Goal: Transaction & Acquisition: Purchase product/service

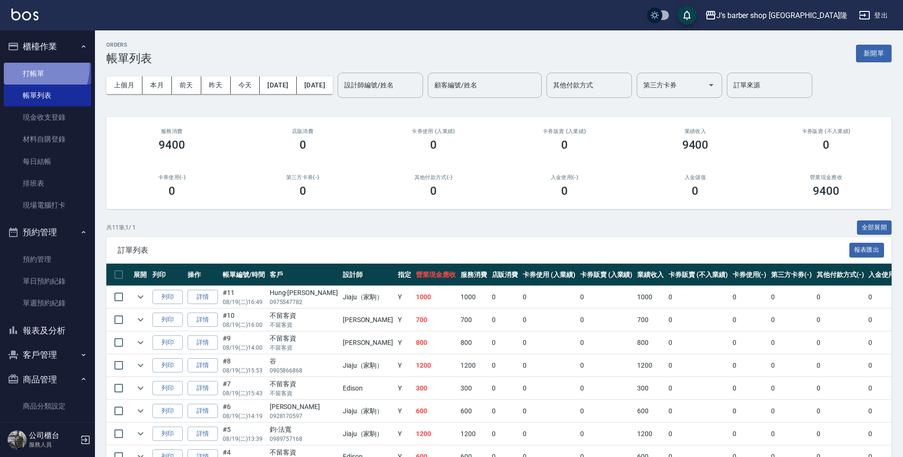
click at [29, 66] on link "打帳單" at bounding box center [47, 74] width 87 height 22
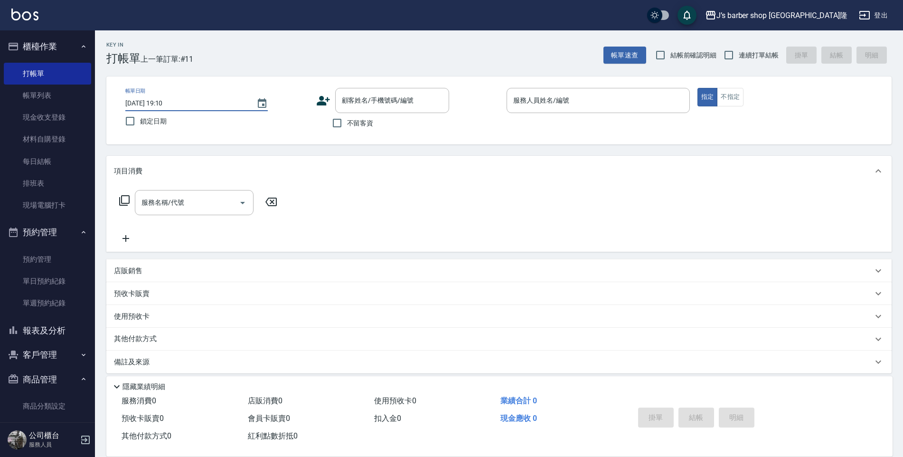
click at [167, 107] on input "2025/08/19 19:10" at bounding box center [186, 103] width 122 height 16
type input "2025/08/19 01:10"
click at [347, 119] on span "不留客資" at bounding box center [360, 123] width 27 height 10
click at [347, 119] on input "不留客資" at bounding box center [337, 123] width 20 height 20
checkbox input "true"
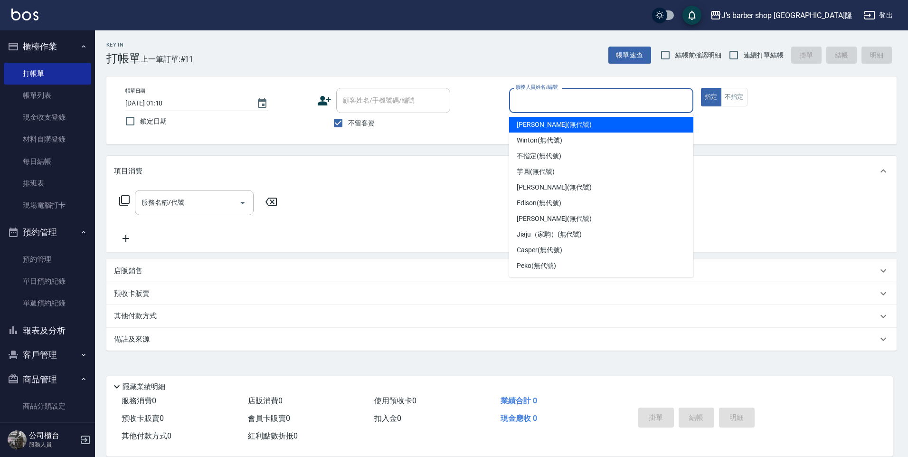
click at [586, 95] on input "服務人員姓名/編號" at bounding box center [601, 100] width 176 height 17
click at [578, 130] on div "KENNY (無代號)" at bounding box center [601, 125] width 184 height 16
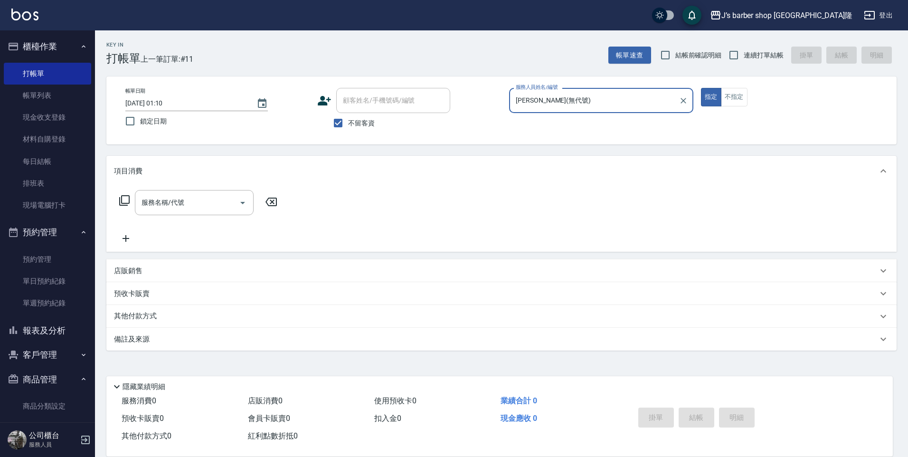
click at [577, 114] on p at bounding box center [601, 118] width 184 height 10
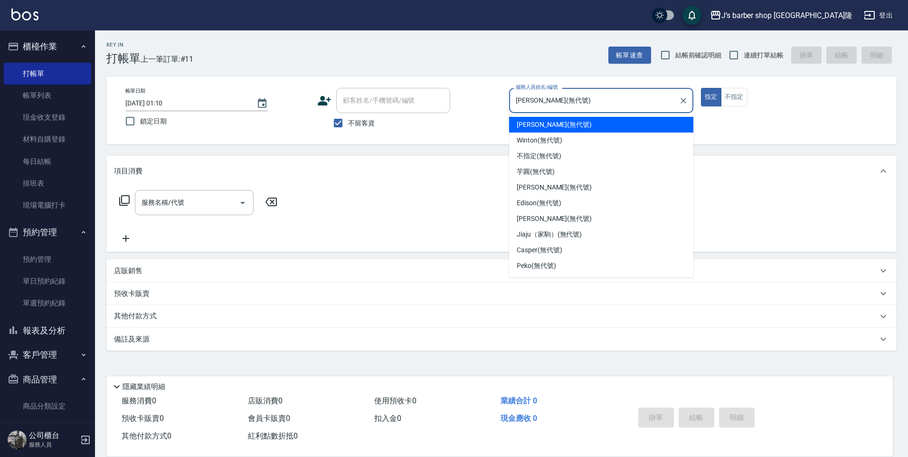
click at [581, 109] on input "KENNY(無代號)" at bounding box center [594, 100] width 162 height 17
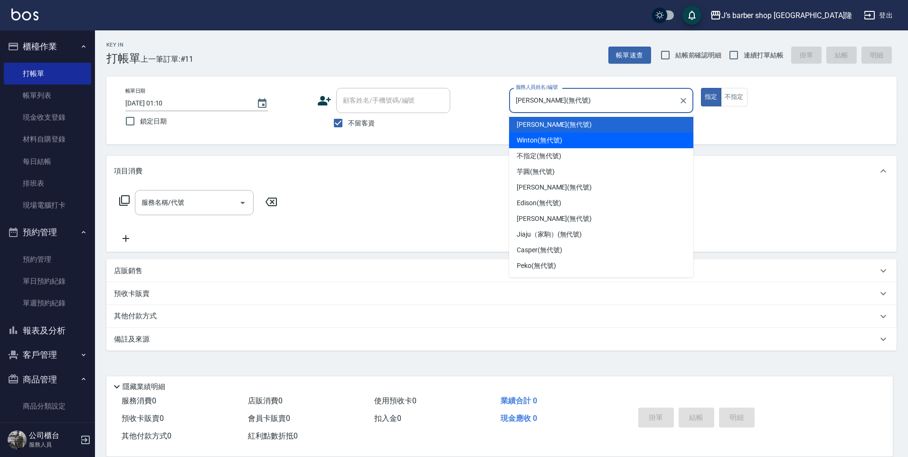
click at [565, 145] on div "Winton (無代號)" at bounding box center [601, 141] width 184 height 16
type input "Winton(無代號)"
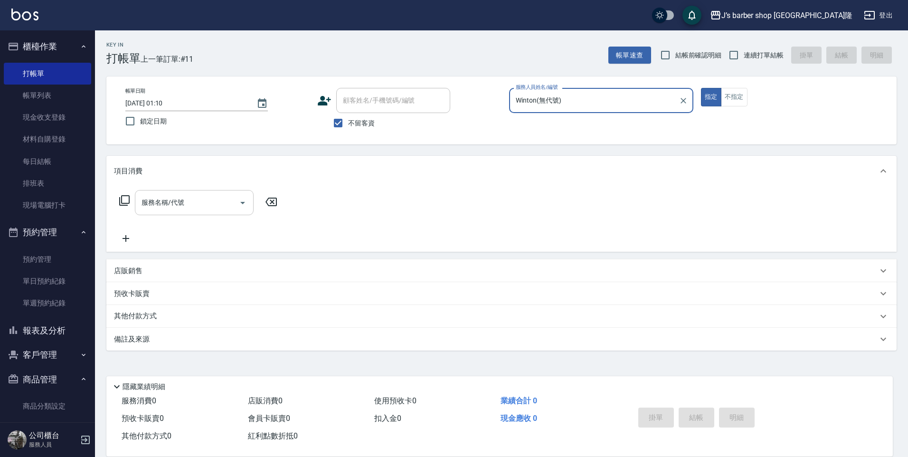
click at [209, 193] on div "服務名稱/代號" at bounding box center [194, 202] width 119 height 25
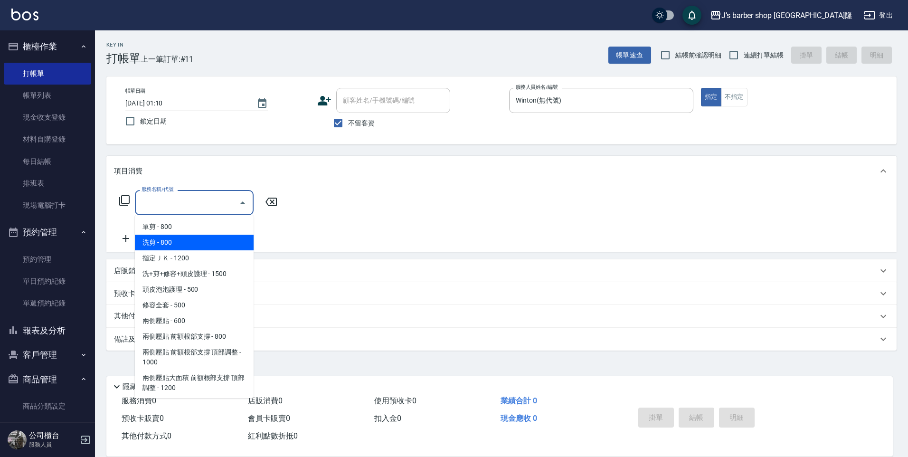
click at [194, 246] on span "洗剪 - 800" at bounding box center [194, 243] width 119 height 16
type input "洗剪(101)"
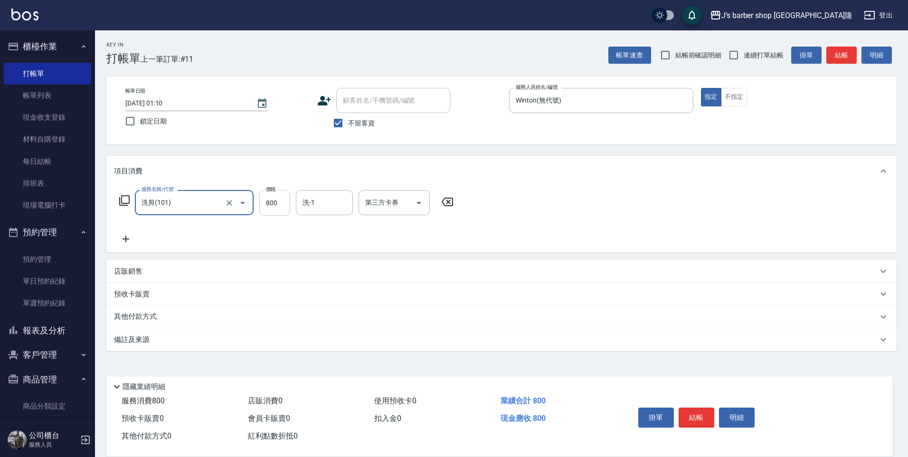
click at [283, 207] on input "800" at bounding box center [274, 203] width 31 height 26
type input "700"
click at [323, 214] on div "洗-1" at bounding box center [324, 202] width 57 height 25
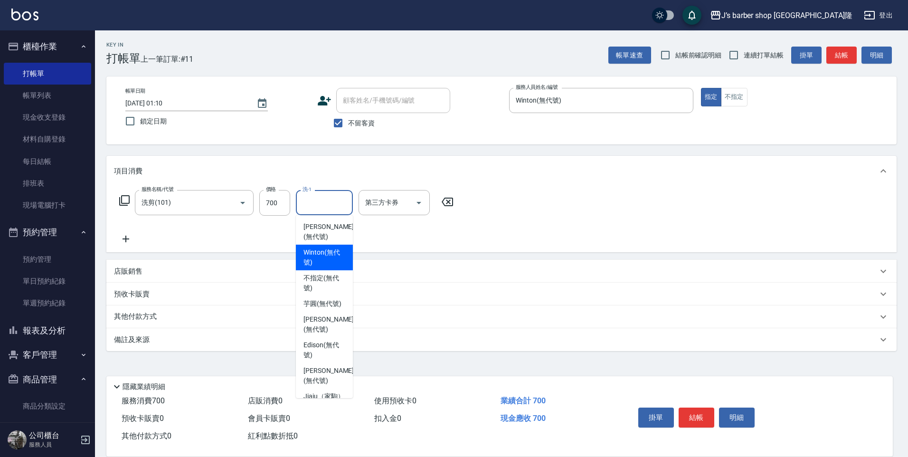
click at [334, 255] on span "Winton (無代號)" at bounding box center [325, 257] width 42 height 20
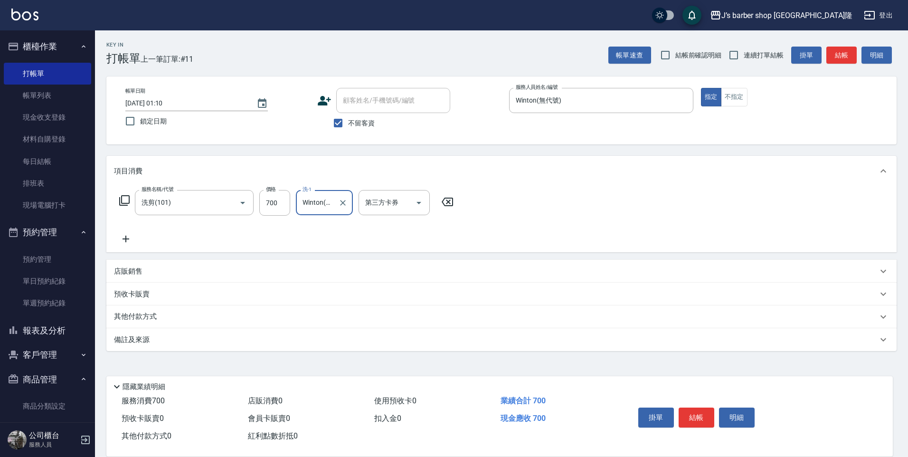
click at [323, 200] on input "Winton(無代號)" at bounding box center [317, 202] width 34 height 17
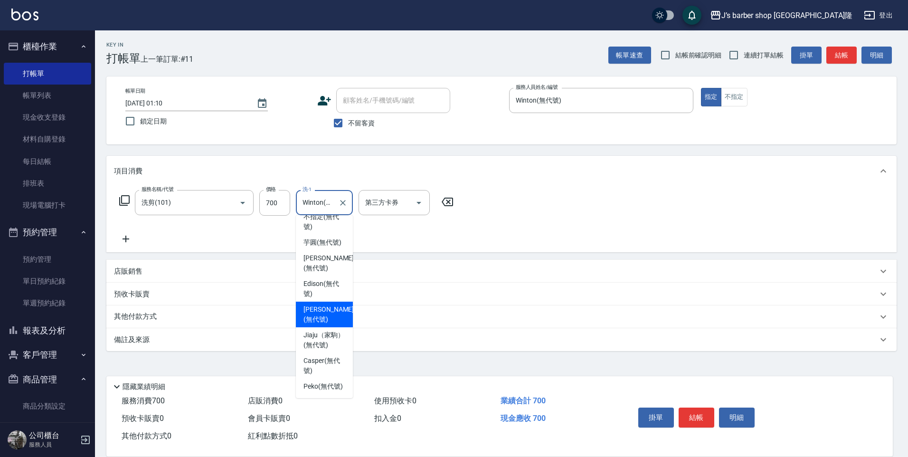
scroll to position [81, 0]
click at [322, 381] on span "Peko (無代號)" at bounding box center [323, 386] width 39 height 10
type input "Peko(無代號)"
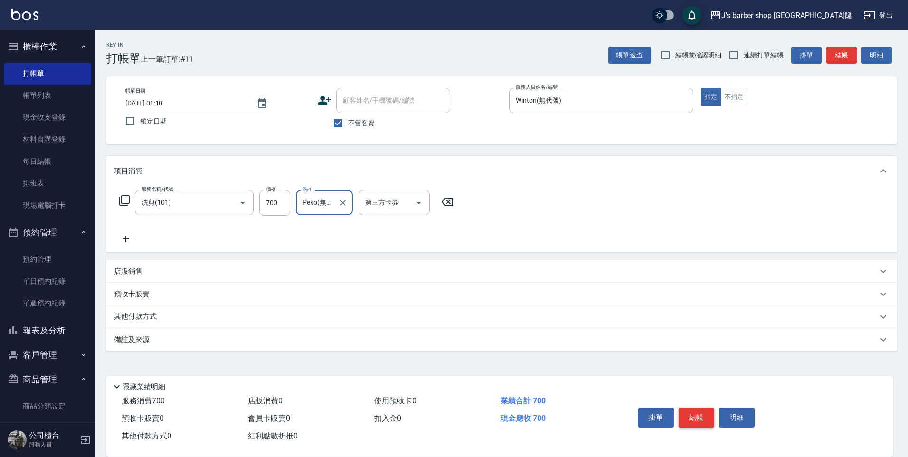
click at [706, 417] on button "結帳" at bounding box center [697, 418] width 36 height 20
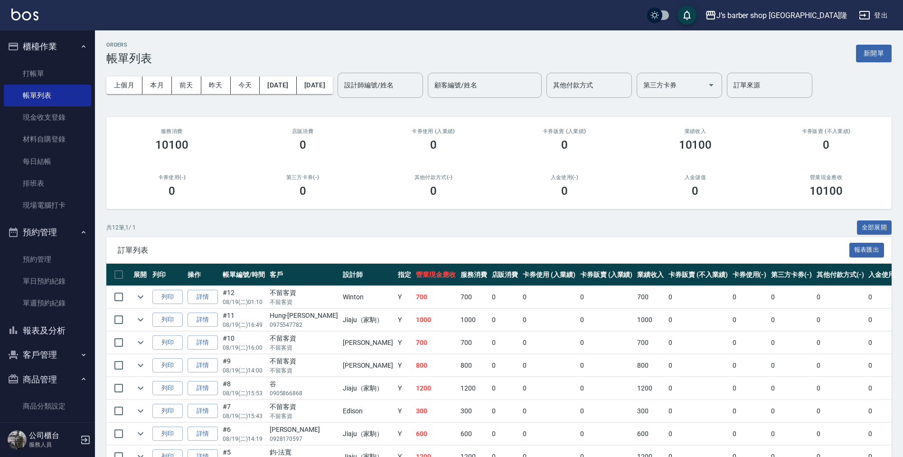
click at [57, 61] on ul "打帳單 帳單列表 現金收支登錄 材料自購登錄 每日結帳 排班表 現場電腦打卡" at bounding box center [47, 140] width 87 height 162
drag, startPoint x: 55, startPoint y: 62, endPoint x: 54, endPoint y: 67, distance: 4.8
click at [55, 62] on ul "打帳單 帳單列表 現金收支登錄 材料自購登錄 每日結帳 排班表 現場電腦打卡" at bounding box center [47, 140] width 87 height 162
click at [54, 67] on link "打帳單" at bounding box center [47, 74] width 87 height 22
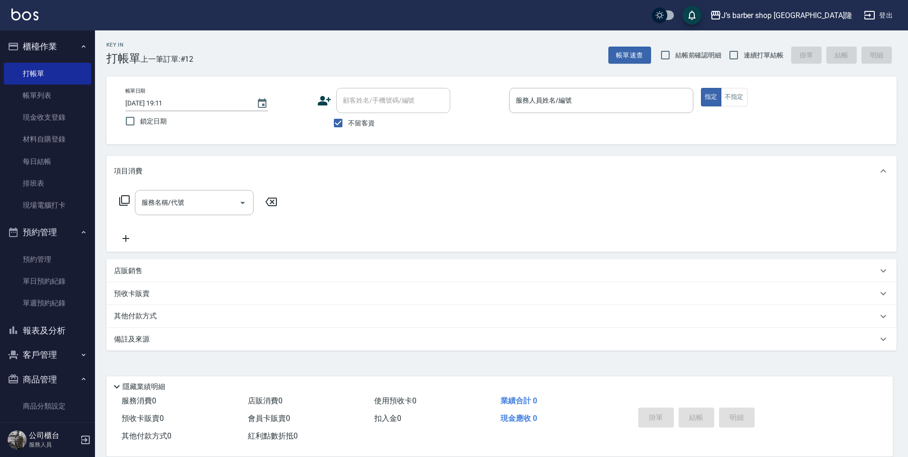
click at [166, 95] on div "帳單日期 2025/08/19 19:11" at bounding box center [196, 99] width 143 height 23
click at [168, 97] on input "2025/08/19 19:11" at bounding box center [186, 103] width 122 height 16
type input "2025/08/19 02:11"
click at [560, 111] on div "服務人員姓名/編號" at bounding box center [601, 100] width 184 height 25
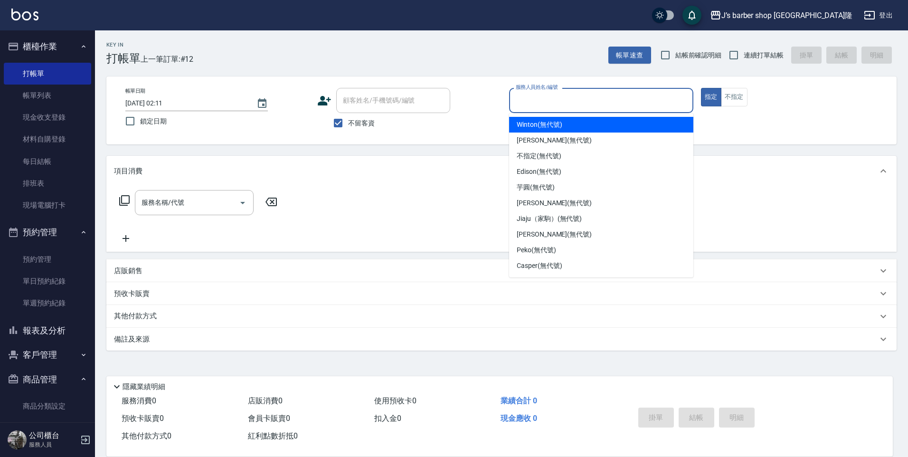
click at [558, 130] on div "Winton (無代號)" at bounding box center [601, 125] width 184 height 16
type input "Winton(無代號)"
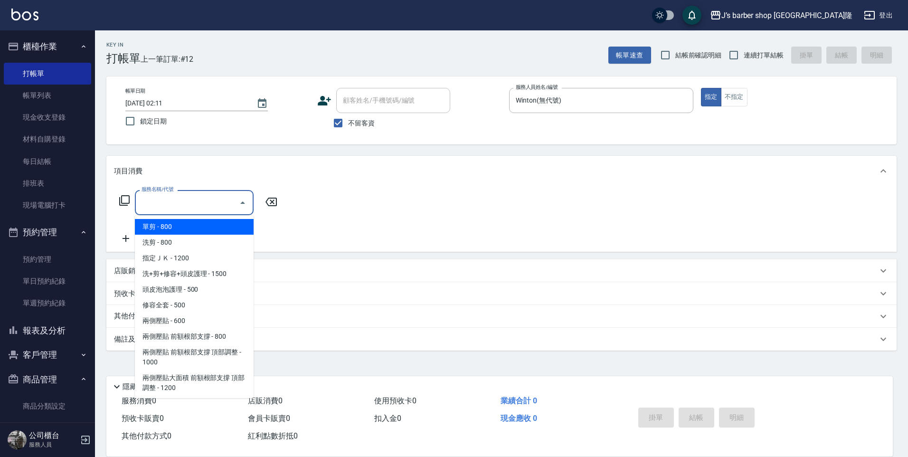
click at [227, 200] on input "服務名稱/代號" at bounding box center [187, 202] width 96 height 17
click at [210, 242] on span "洗剪 - 800" at bounding box center [194, 243] width 119 height 16
type input "洗剪(101)"
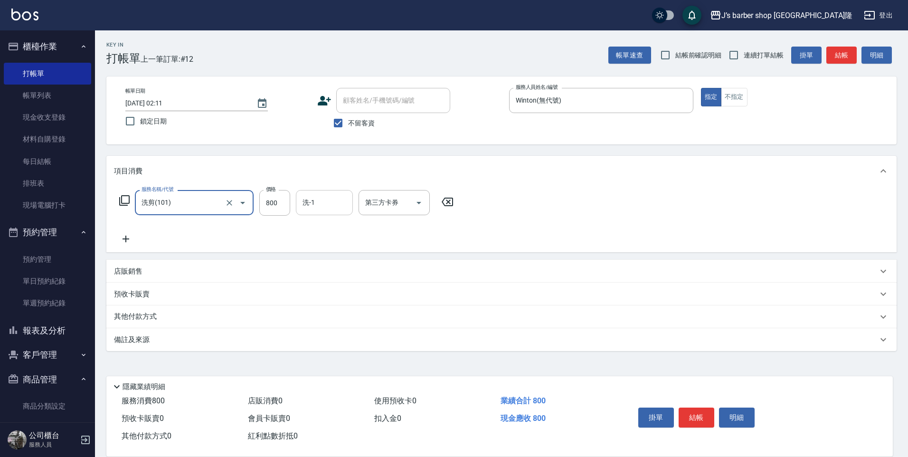
click at [331, 203] on input "洗-1" at bounding box center [324, 202] width 48 height 17
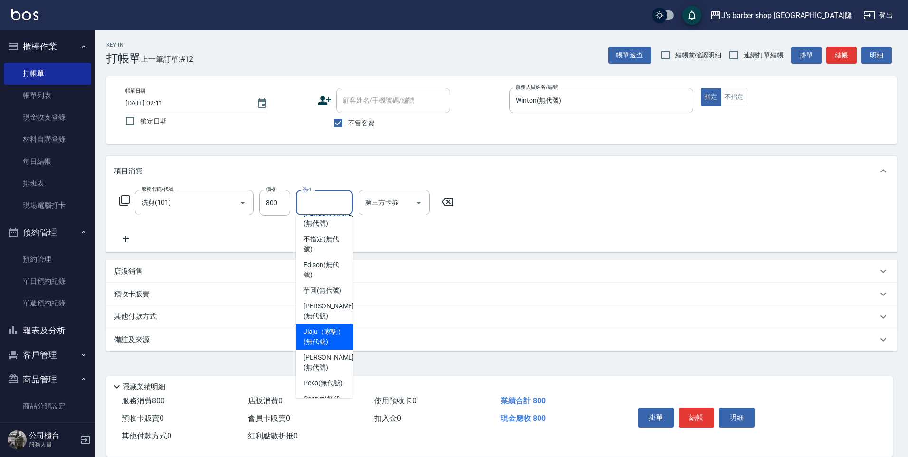
scroll to position [81, 0]
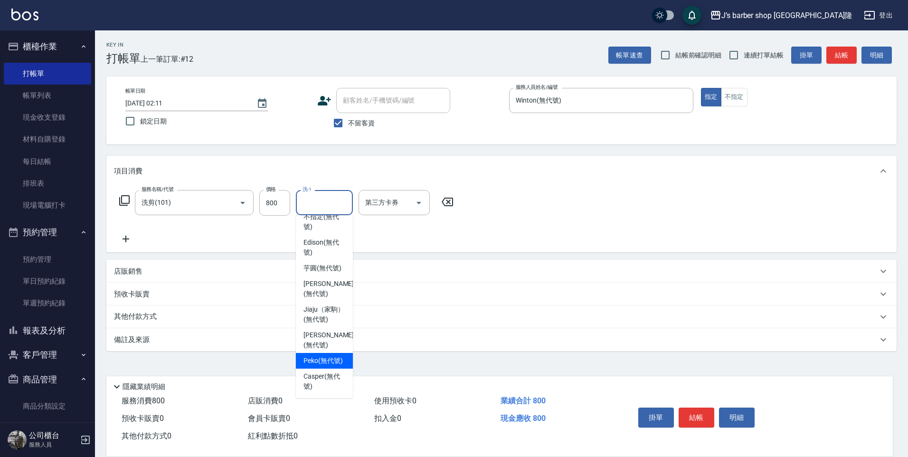
click at [331, 361] on span "Peko (無代號)" at bounding box center [323, 361] width 39 height 10
type input "Peko(無代號)"
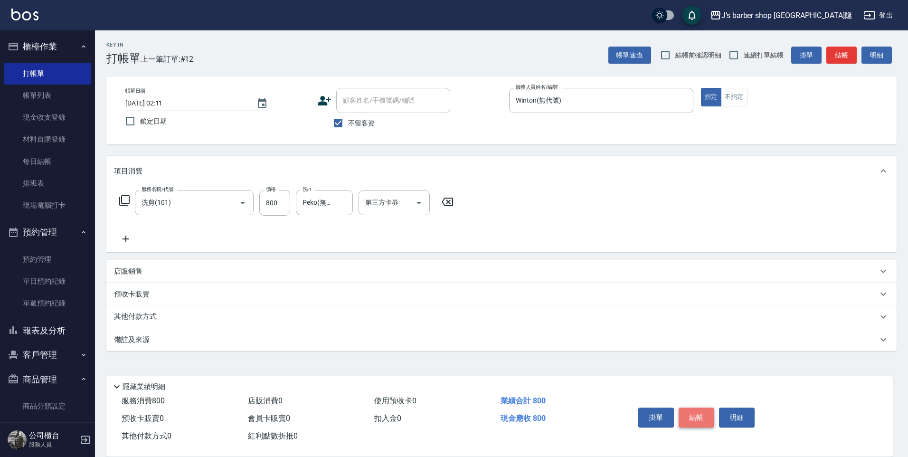
click at [699, 409] on button "結帳" at bounding box center [697, 418] width 36 height 20
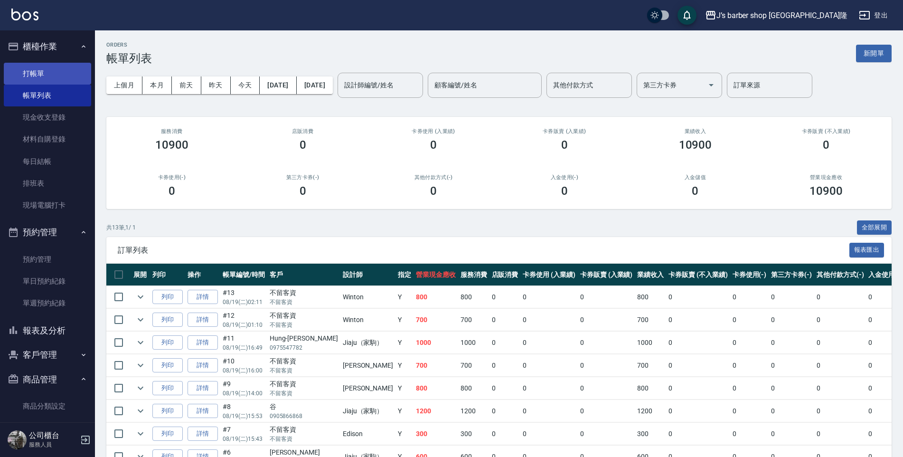
click at [84, 67] on link "打帳單" at bounding box center [47, 74] width 87 height 22
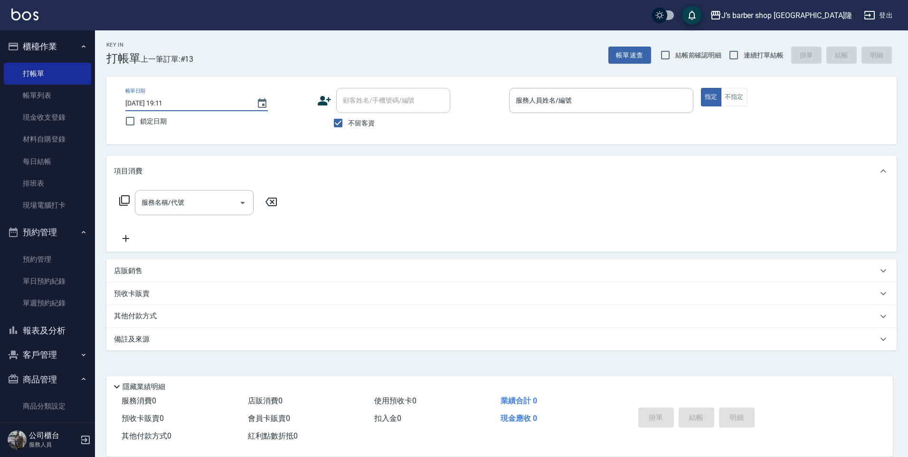
click at [166, 99] on input "2025/08/19 19:11" at bounding box center [186, 103] width 122 height 16
type input "2025/08/19 03:11"
click at [589, 111] on div "服務人員姓名/編號" at bounding box center [601, 100] width 184 height 25
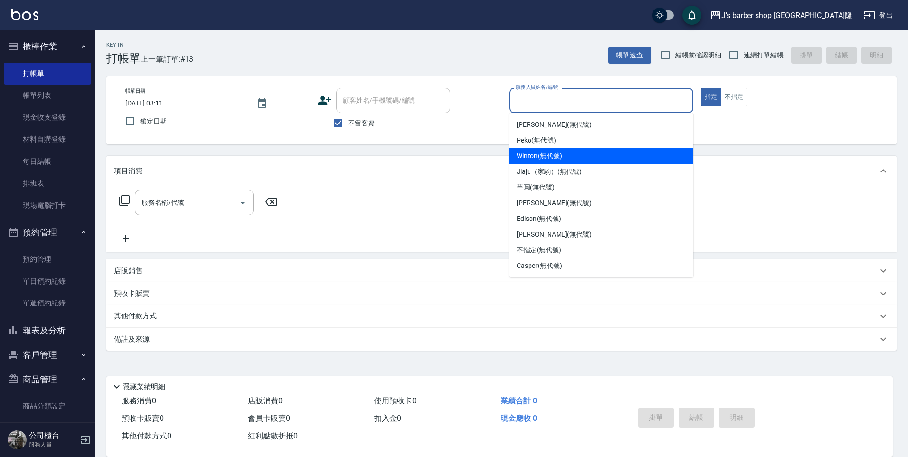
click at [564, 157] on div "Winton (無代號)" at bounding box center [601, 156] width 184 height 16
type input "Winton(無代號)"
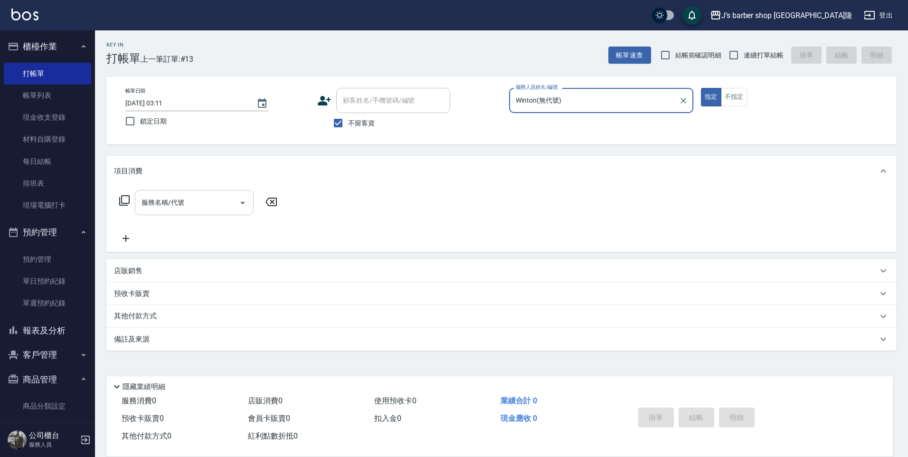
click at [177, 194] on div "服務名稱/代號" at bounding box center [194, 202] width 119 height 25
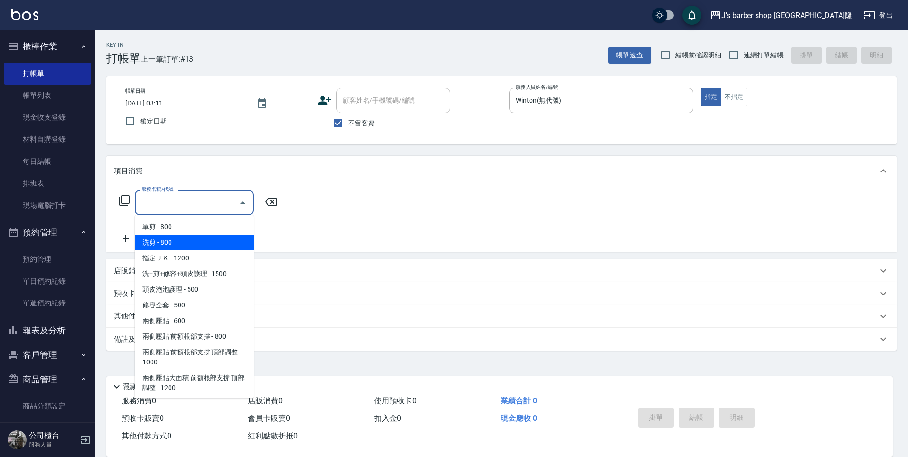
click at [219, 247] on span "洗剪 - 800" at bounding box center [194, 243] width 119 height 16
type input "洗剪(101)"
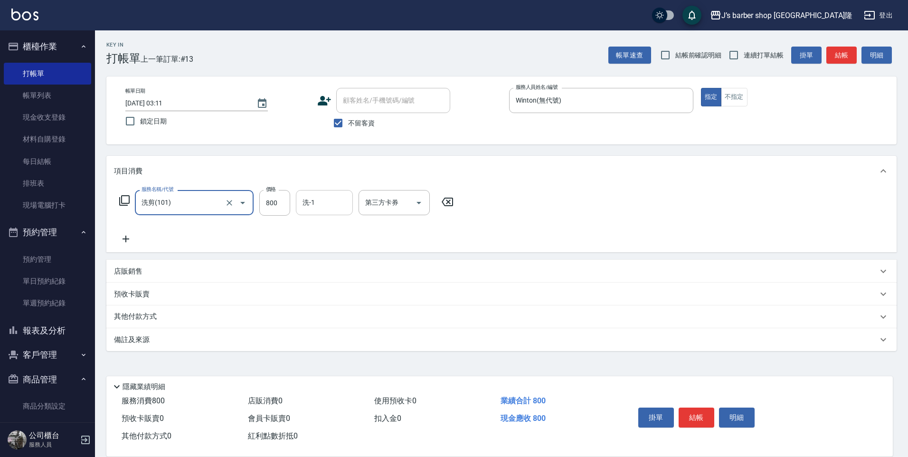
click at [312, 217] on div "服務名稱/代號 洗剪(101) 服務名稱/代號 價格 800 價格 洗-1 洗-1 第三方卡券 第三方卡券" at bounding box center [286, 217] width 345 height 55
click at [317, 212] on div "洗-1" at bounding box center [324, 202] width 57 height 25
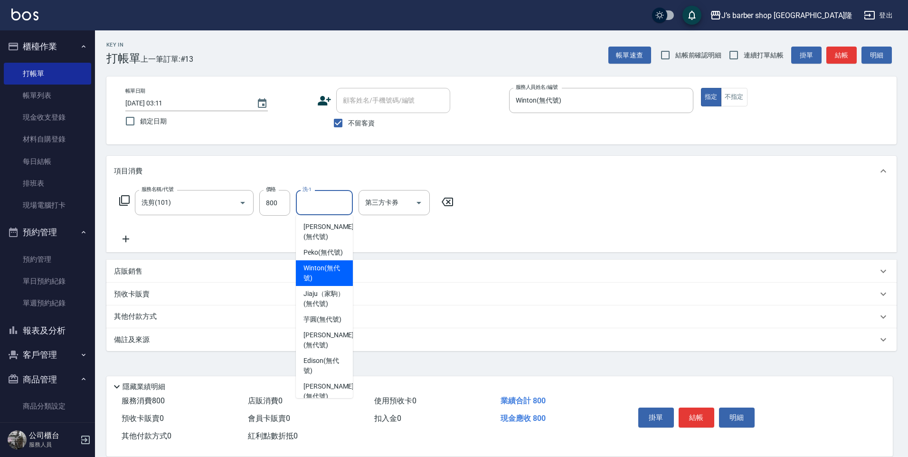
click at [323, 271] on span "Winton (無代號)" at bounding box center [325, 273] width 42 height 20
type input "Winton(無代號)"
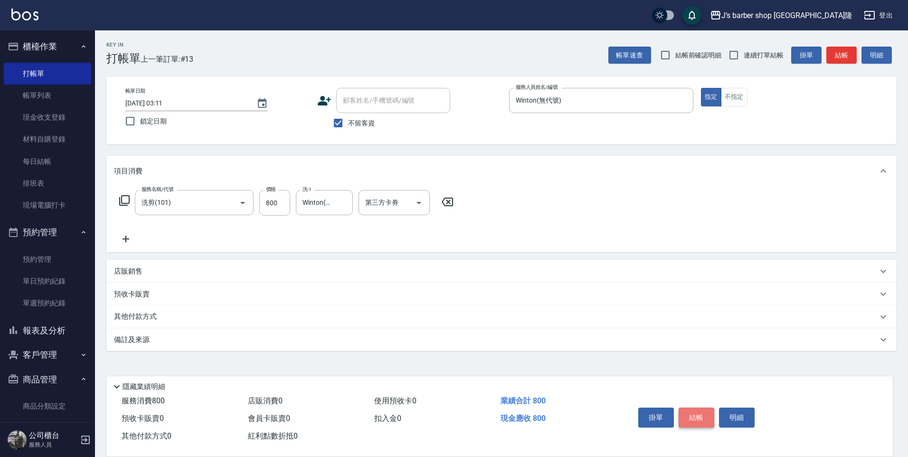
click at [689, 408] on button "結帳" at bounding box center [697, 418] width 36 height 20
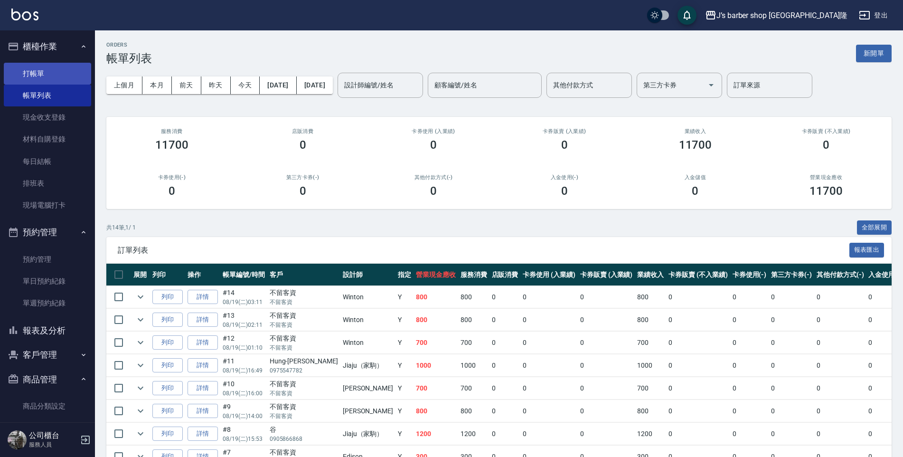
click at [53, 77] on link "打帳單" at bounding box center [47, 74] width 87 height 22
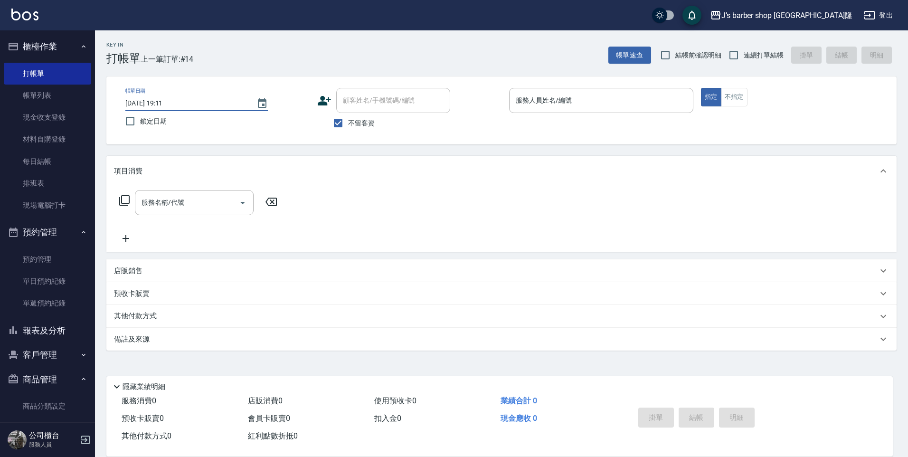
click at [167, 101] on input "2025/08/19 19:11" at bounding box center [186, 103] width 122 height 16
type input "2025/08/19 04:11"
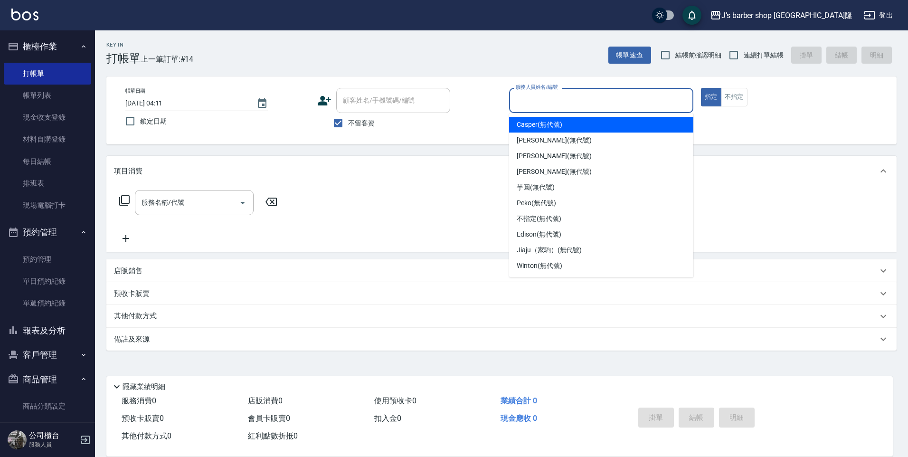
click at [615, 109] on input "服務人員姓名/編號" at bounding box center [601, 100] width 176 height 17
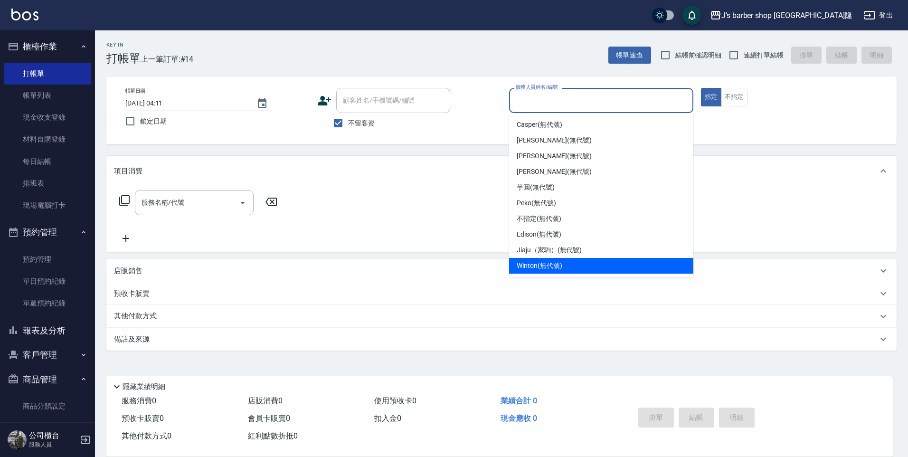
click at [558, 263] on span "Winton (無代號)" at bounding box center [539, 266] width 45 height 10
type input "Winton(無代號)"
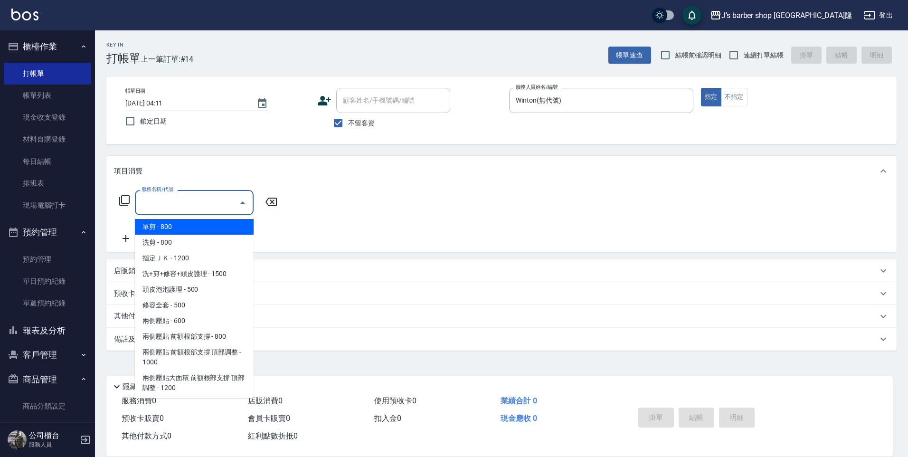
click at [222, 196] on input "服務名稱/代號" at bounding box center [187, 202] width 96 height 17
click at [208, 241] on span "洗剪 - 800" at bounding box center [194, 243] width 119 height 16
type input "洗剪(101)"
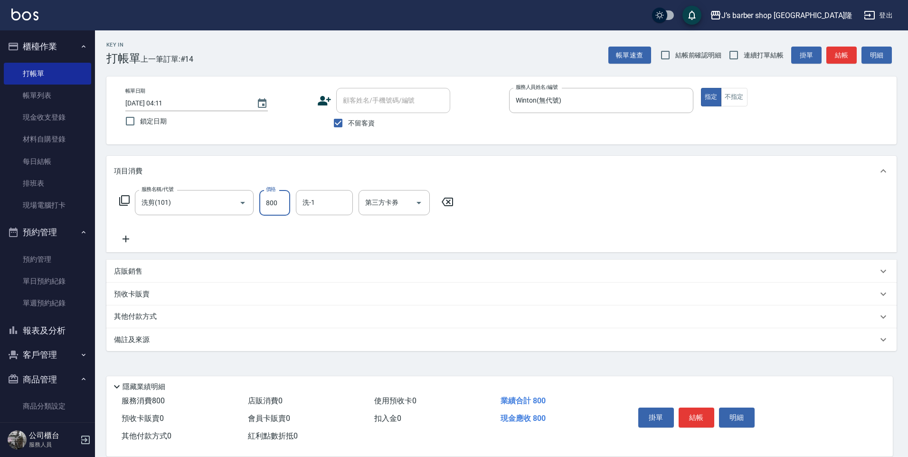
click at [280, 207] on input "800" at bounding box center [274, 203] width 31 height 26
type input "600"
click at [329, 203] on input "洗-1" at bounding box center [324, 202] width 48 height 17
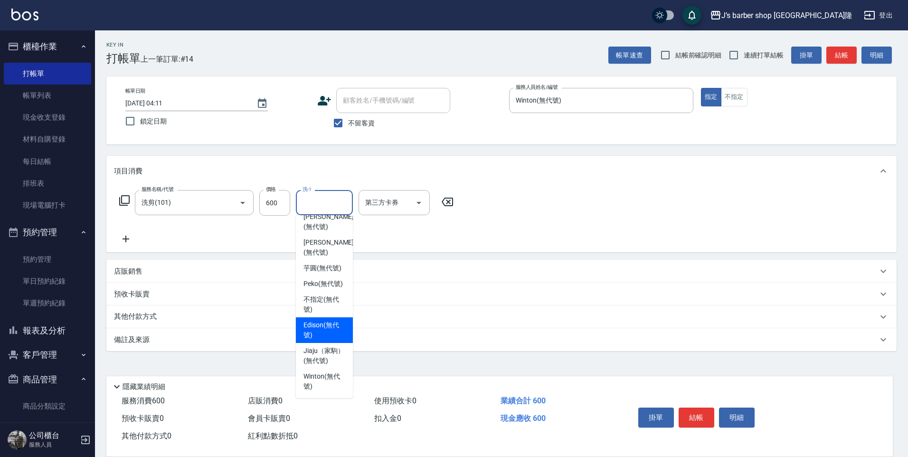
scroll to position [81, 0]
click at [342, 383] on div "Winton (無代號)" at bounding box center [324, 382] width 57 height 26
type input "Winton(無代號)"
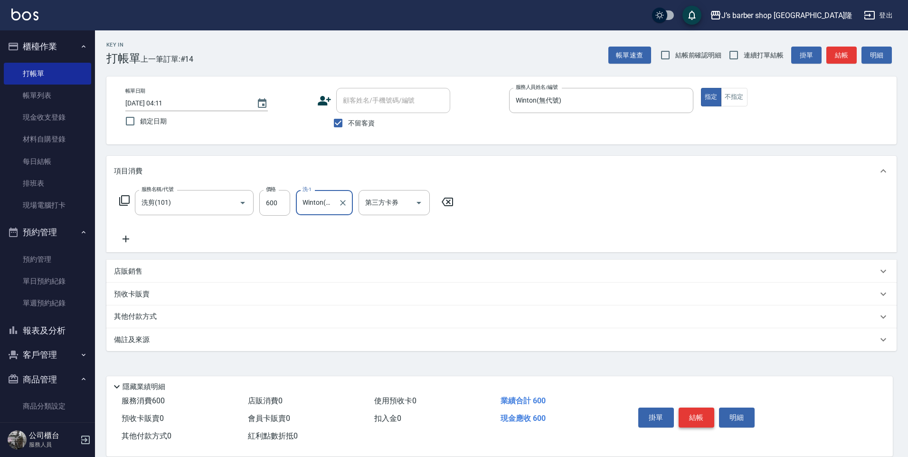
click at [709, 416] on button "結帳" at bounding box center [697, 418] width 36 height 20
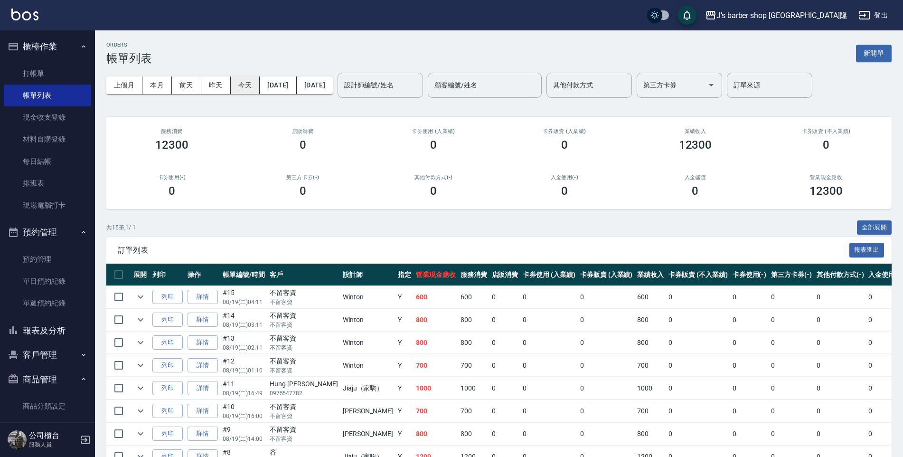
drag, startPoint x: 250, startPoint y: 85, endPoint x: 257, endPoint y: 84, distance: 6.8
click at [250, 85] on button "今天" at bounding box center [245, 85] width 29 height 18
click at [423, 96] on div "設計師編號/姓名" at bounding box center [381, 85] width 86 height 25
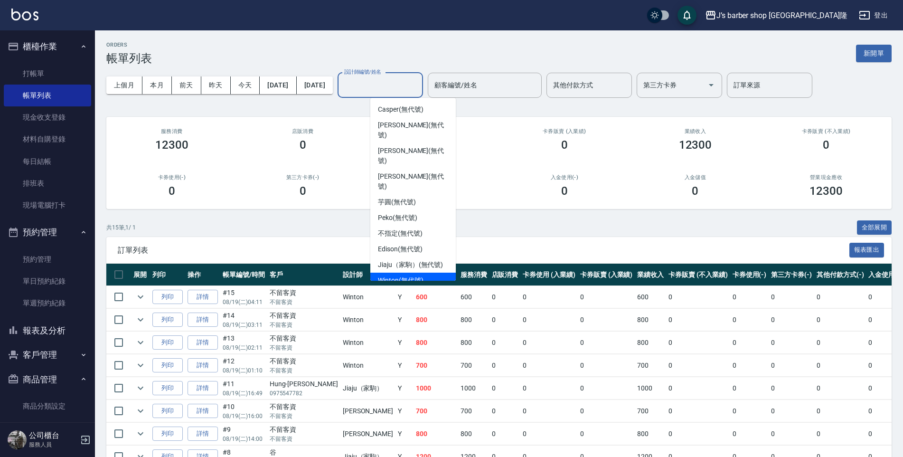
click at [401, 276] on span "Winton (無代號)" at bounding box center [400, 281] width 45 height 10
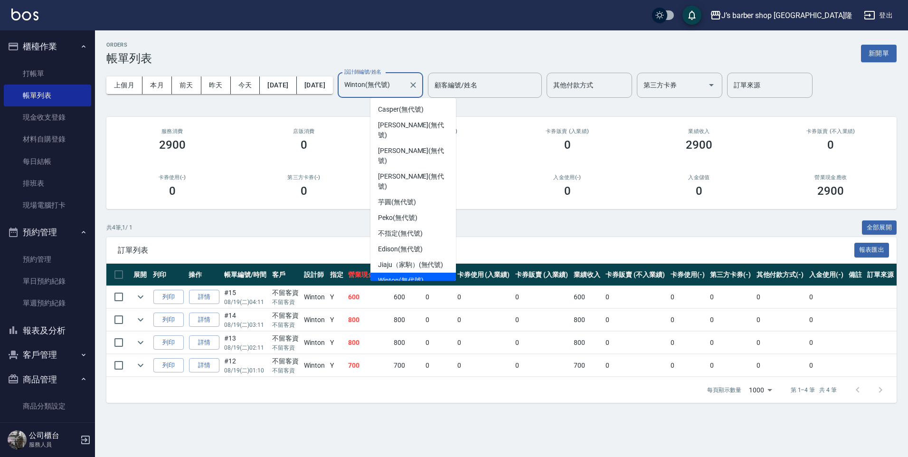
click at [391, 90] on input "Winton(無代號)" at bounding box center [373, 85] width 63 height 17
click at [442, 241] on div "Edison (無代號)" at bounding box center [414, 249] width 86 height 16
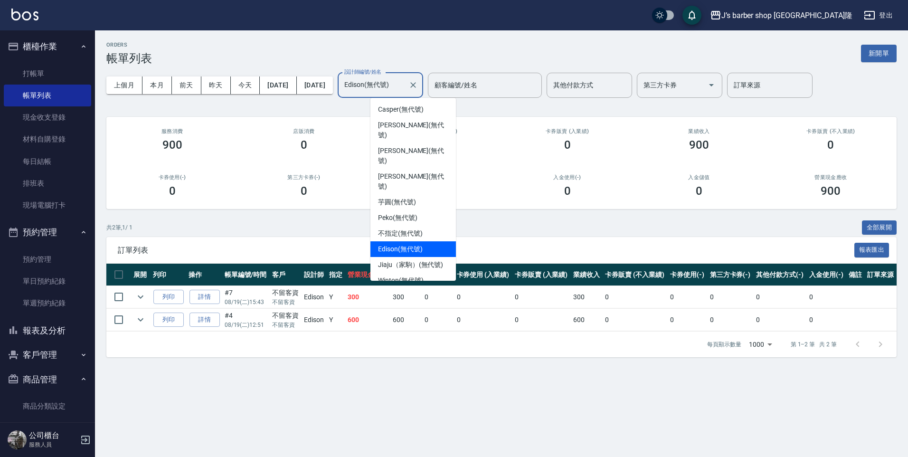
click at [405, 86] on input "Edison(無代號)" at bounding box center [373, 85] width 63 height 17
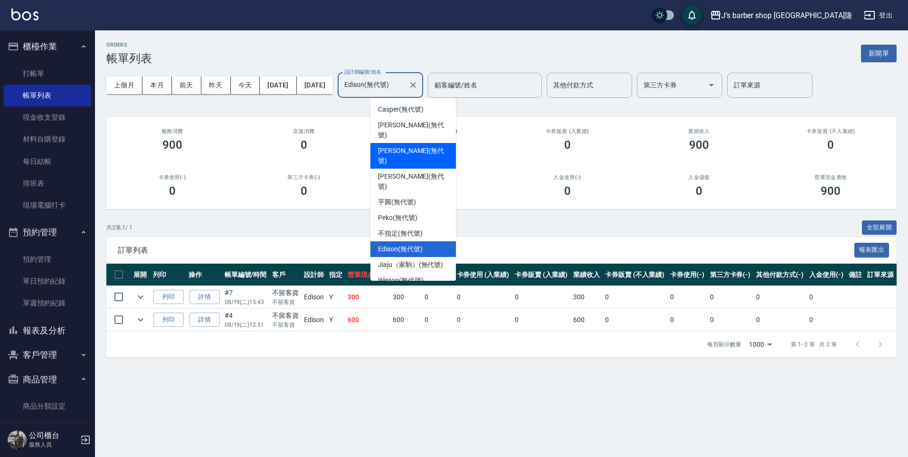
click at [410, 146] on span "KENNY (無代號)" at bounding box center [413, 156] width 70 height 20
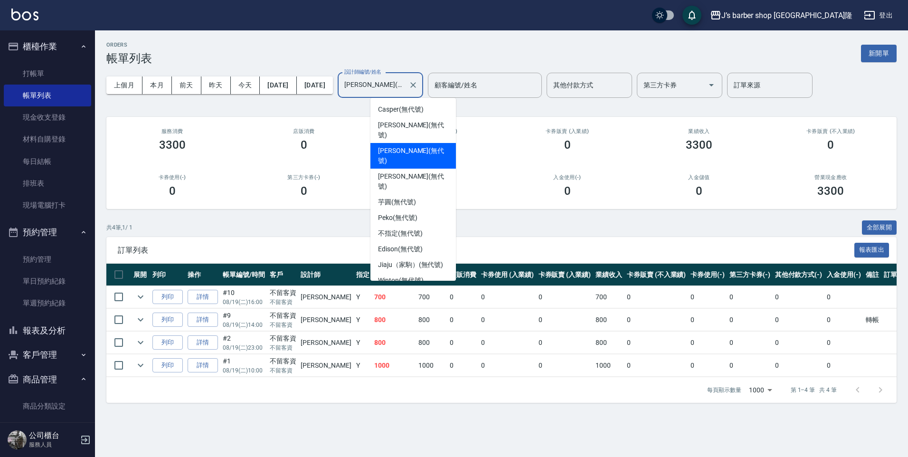
click at [395, 83] on input "KENNY(無代號)" at bounding box center [373, 85] width 63 height 17
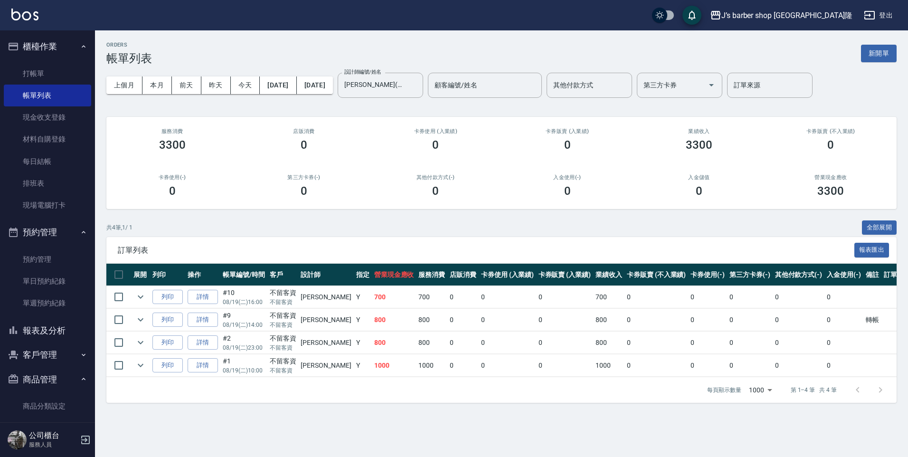
click at [283, 219] on div "ORDERS 帳單列表 新開單 上個月 本月 前天 昨天 今天 2025/08/19 2025/08/19 設計師編號/姓名 KENNY(無代號) 設計師編號…" at bounding box center [501, 222] width 813 height 384
click at [175, 81] on button "前天" at bounding box center [186, 85] width 29 height 18
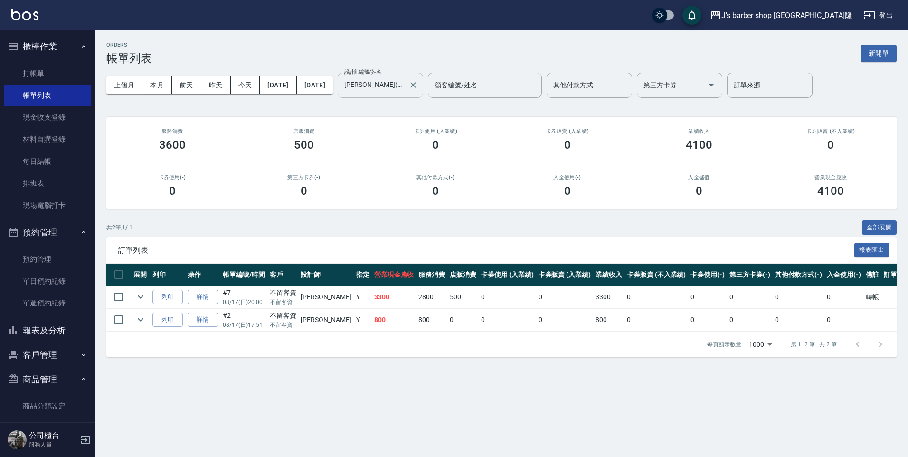
click at [405, 78] on input "KENNY(無代號)" at bounding box center [373, 85] width 63 height 17
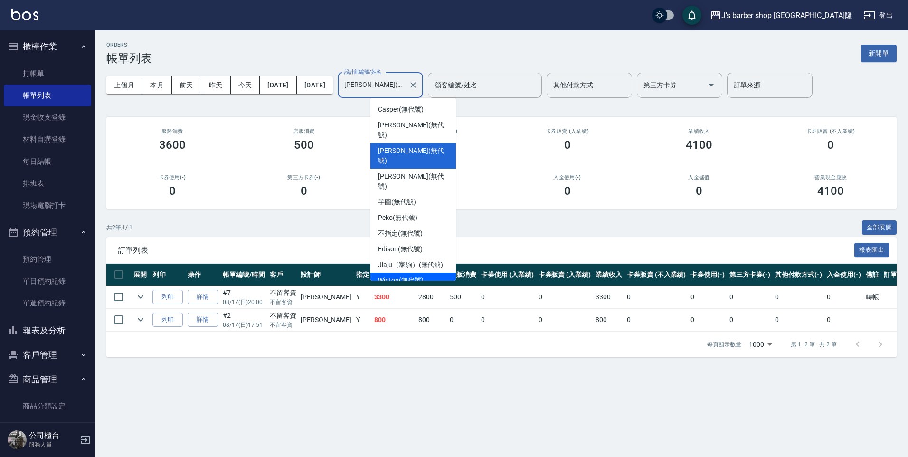
click at [405, 276] on span "Winton (無代號)" at bounding box center [400, 281] width 45 height 10
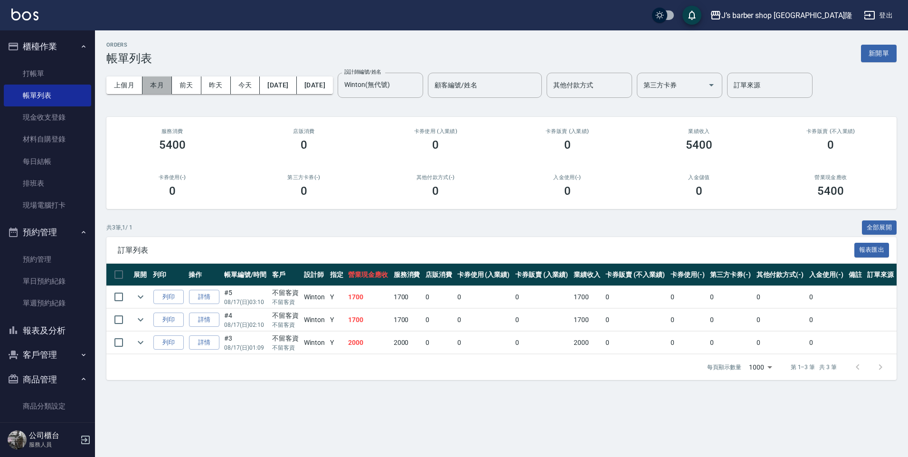
click at [169, 89] on button "本月" at bounding box center [157, 85] width 29 height 18
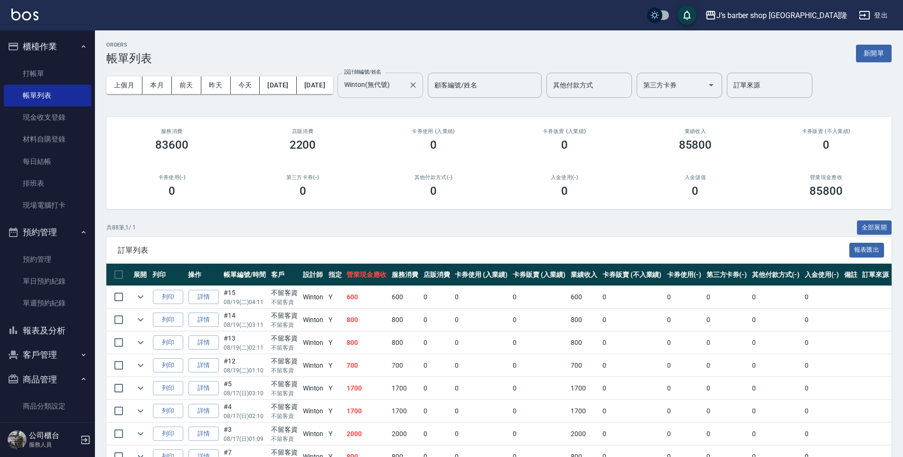
click at [404, 88] on input "Winton(無代號)" at bounding box center [373, 85] width 63 height 17
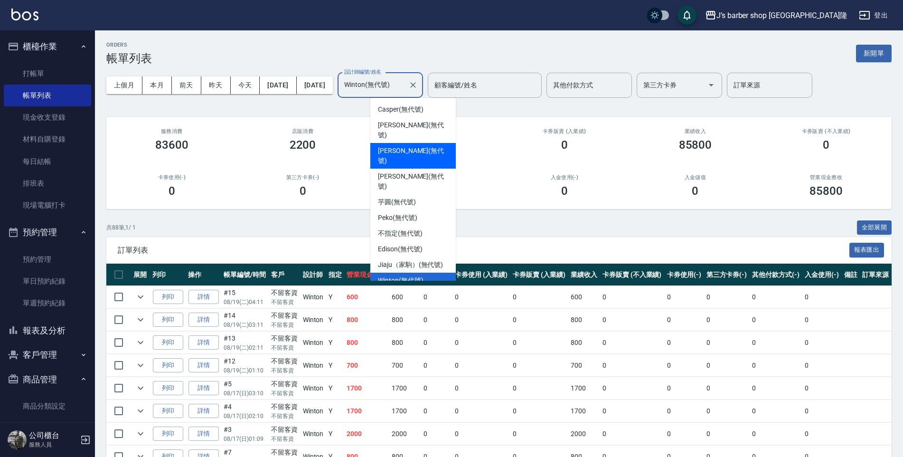
click at [430, 143] on div "KENNY (無代號)" at bounding box center [414, 156] width 86 height 26
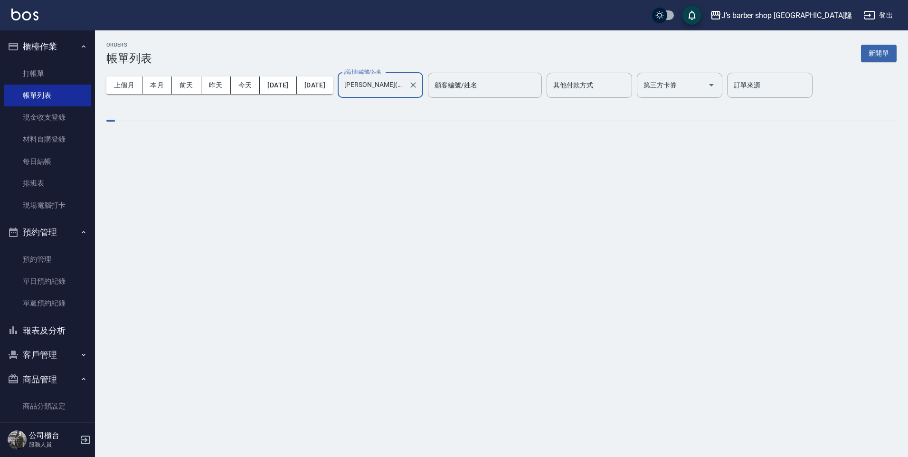
click at [401, 95] on div "KENNY(無代號) 設計師編號/姓名" at bounding box center [381, 85] width 86 height 25
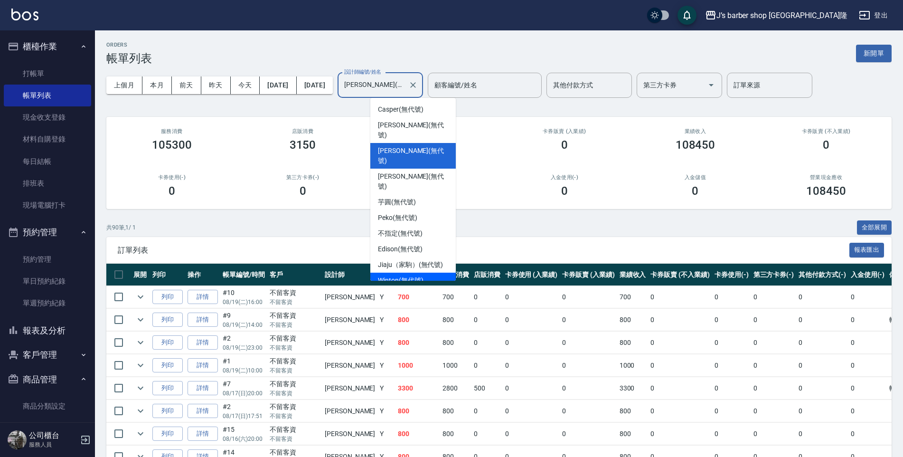
click at [418, 276] on span "Winton (無代號)" at bounding box center [400, 281] width 45 height 10
type input "Winton(無代號)"
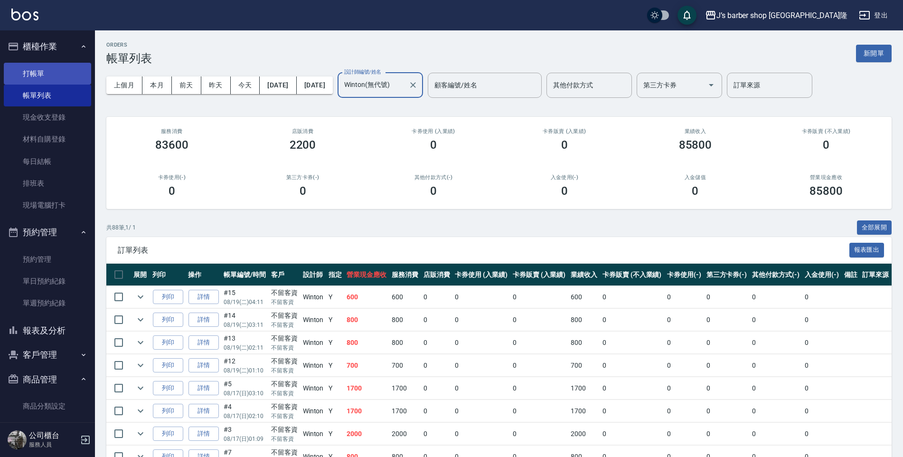
click at [80, 80] on link "打帳單" at bounding box center [47, 74] width 87 height 22
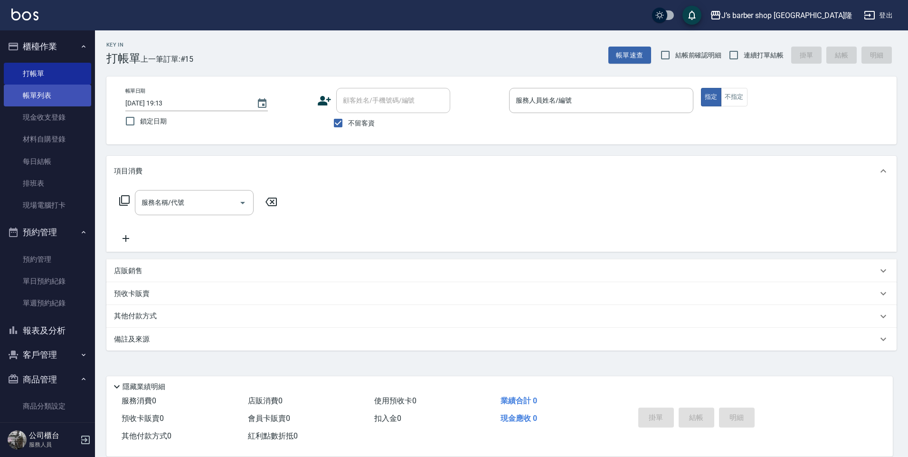
click at [76, 97] on link "帳單列表" at bounding box center [47, 96] width 87 height 22
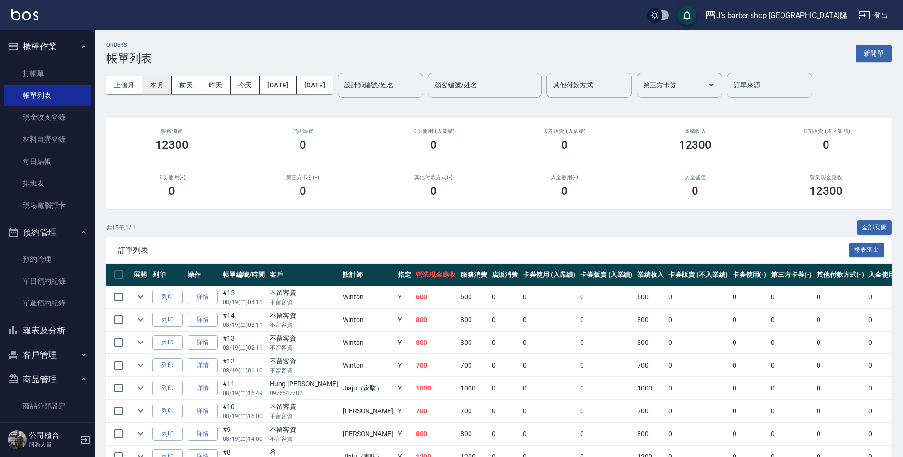
click at [157, 82] on button "本月" at bounding box center [157, 85] width 29 height 18
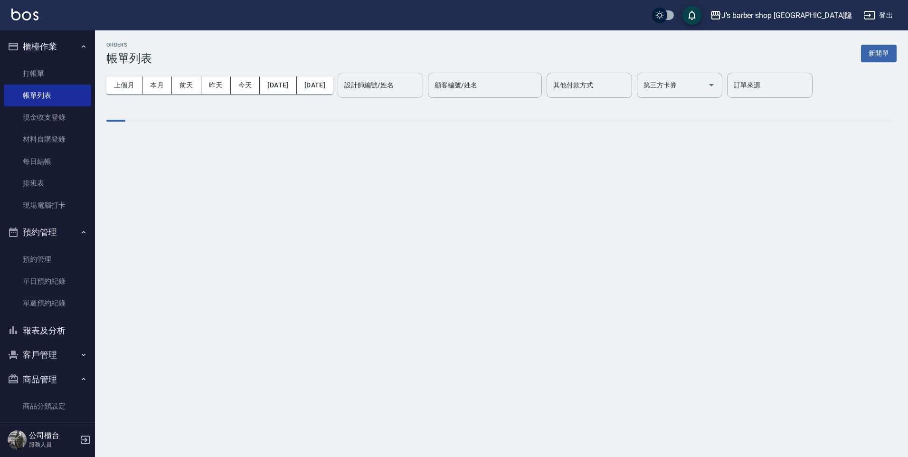
click at [421, 95] on div "設計師編號/姓名" at bounding box center [381, 85] width 86 height 25
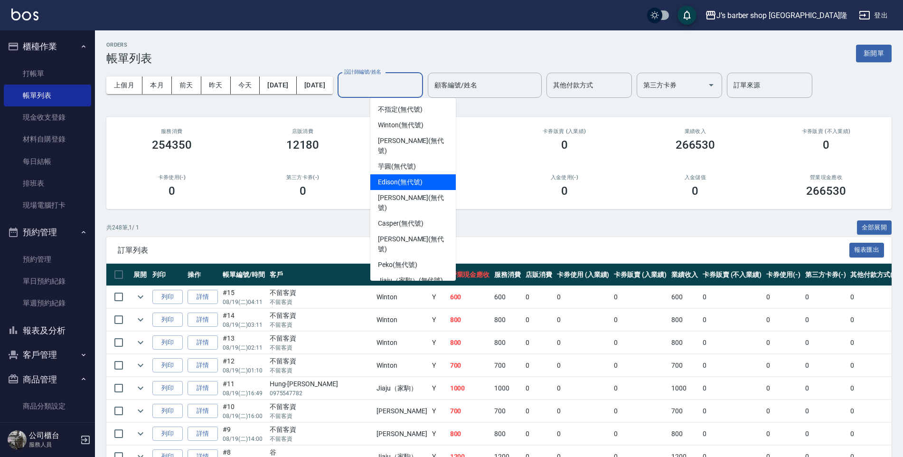
click at [412, 178] on div "Edison (無代號)" at bounding box center [414, 182] width 86 height 16
type input "Edison(無代號)"
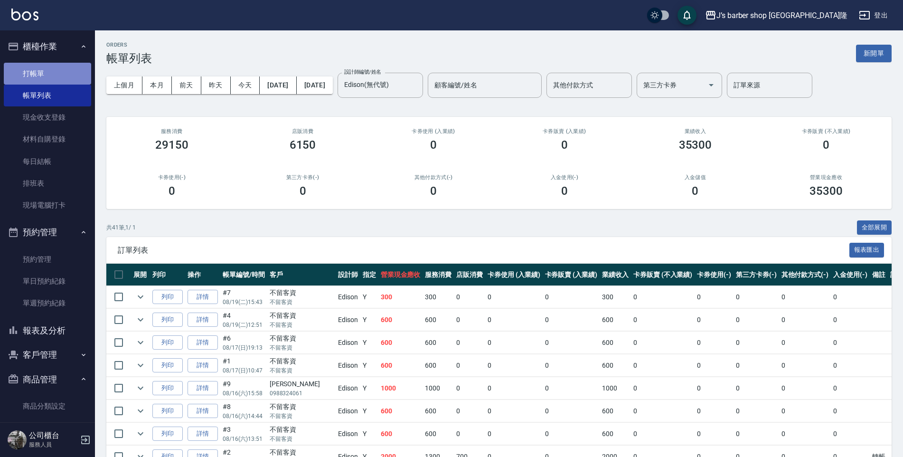
click at [52, 71] on link "打帳單" at bounding box center [47, 74] width 87 height 22
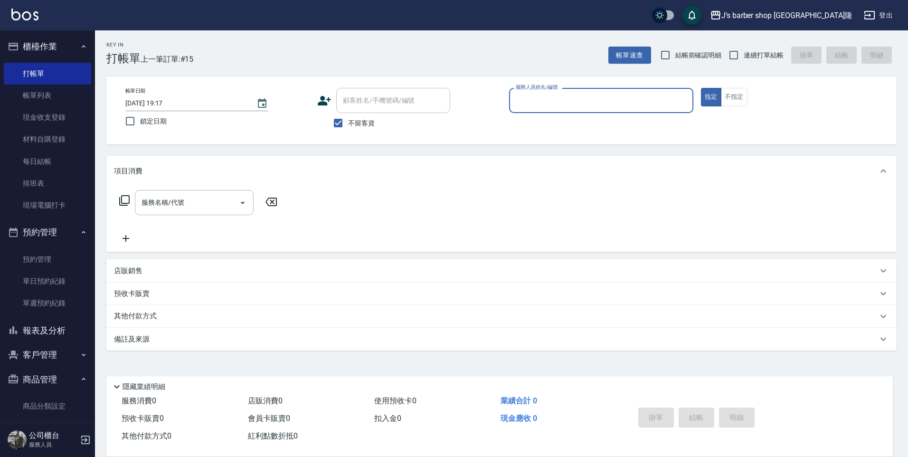
drag, startPoint x: 433, startPoint y: 19, endPoint x: -2, endPoint y: 241, distance: 488.4
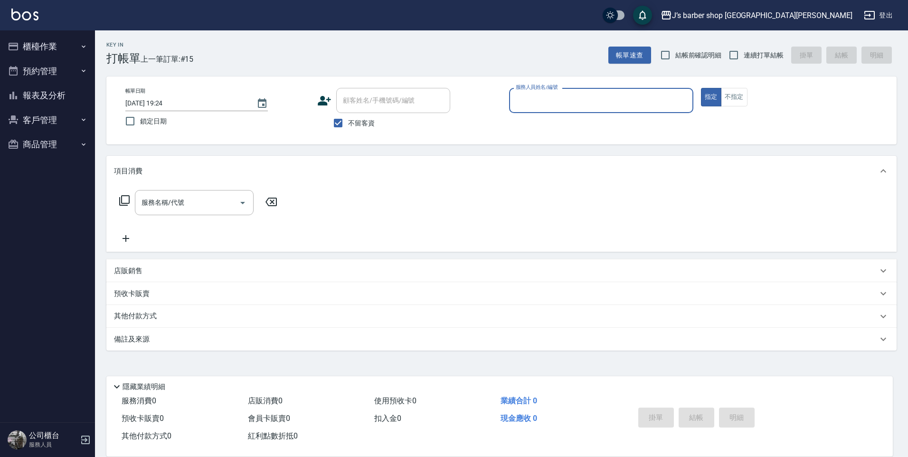
click at [46, 109] on button "客戶管理" at bounding box center [47, 120] width 87 height 25
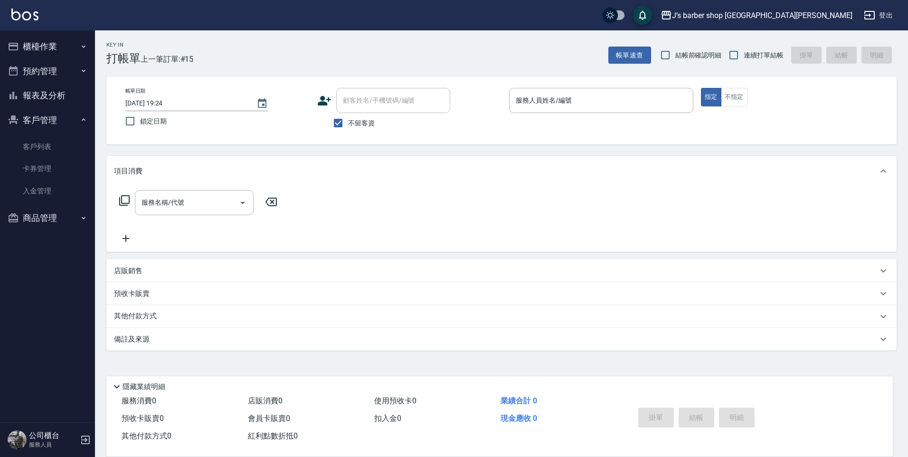
click at [71, 75] on button "預約管理" at bounding box center [47, 71] width 87 height 25
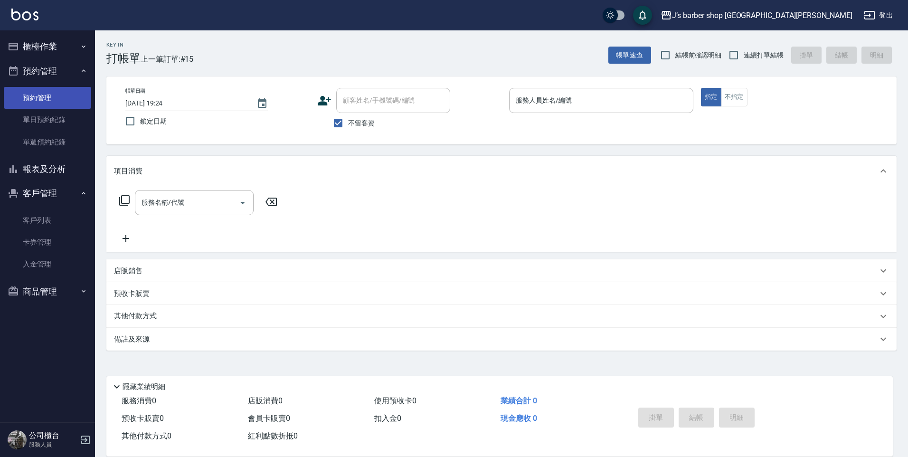
click at [63, 97] on link "預約管理" at bounding box center [47, 98] width 87 height 22
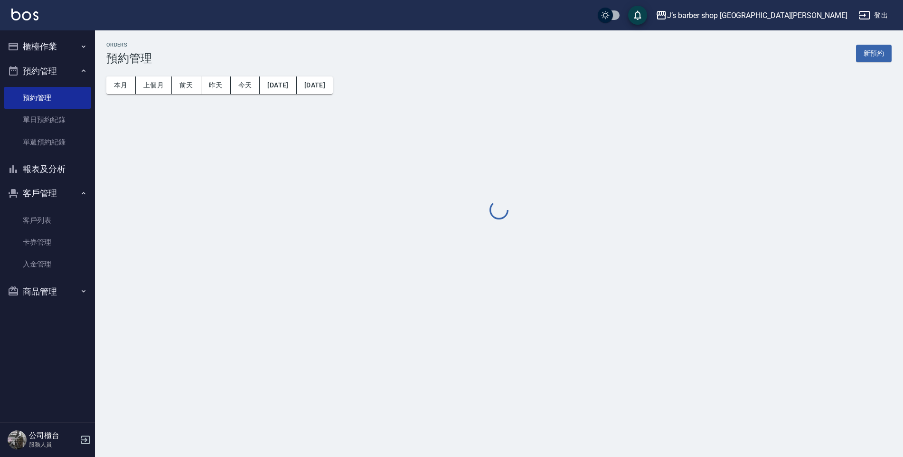
click at [245, 95] on div "本月 上個月 [DATE] [DATE] [DATE] [DATE] [DATE]" at bounding box center [216, 81] width 234 height 48
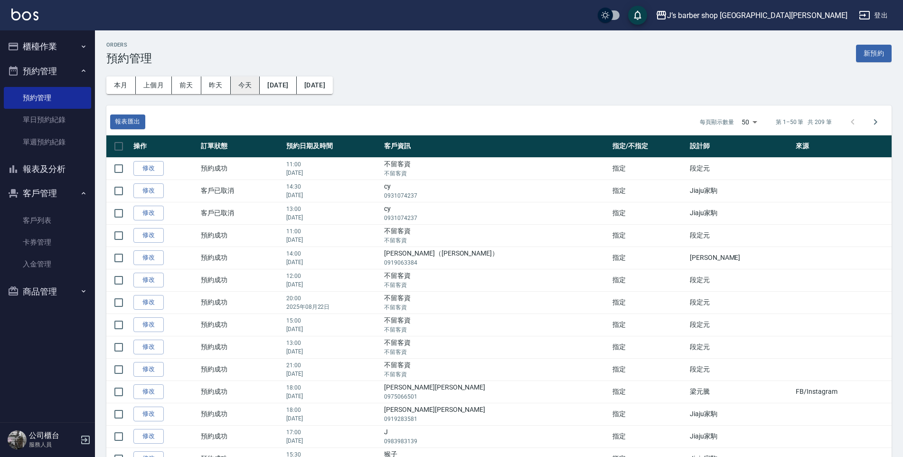
click at [247, 89] on button "今天" at bounding box center [245, 85] width 29 height 18
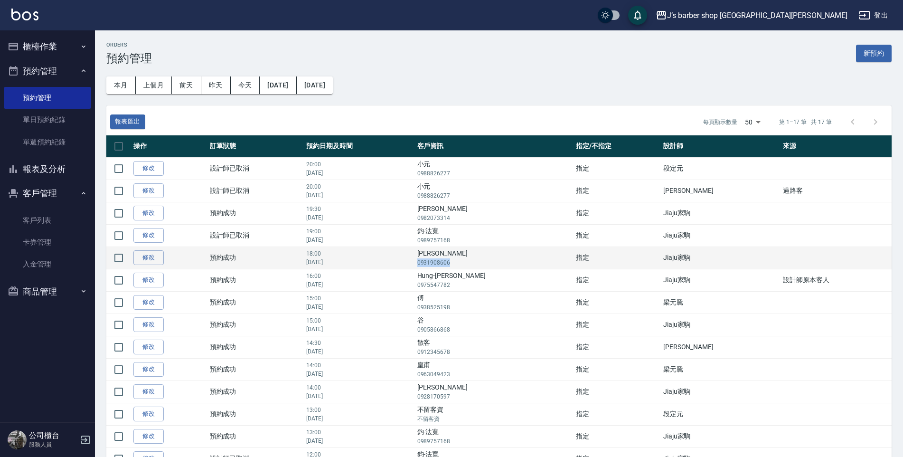
drag, startPoint x: 478, startPoint y: 267, endPoint x: 511, endPoint y: 264, distance: 32.9
click at [511, 264] on td "[PERSON_NAME]0931908606" at bounding box center [494, 258] width 159 height 22
drag, startPoint x: 511, startPoint y: 264, endPoint x: 501, endPoint y: 264, distance: 10.0
copy p "0931908606"
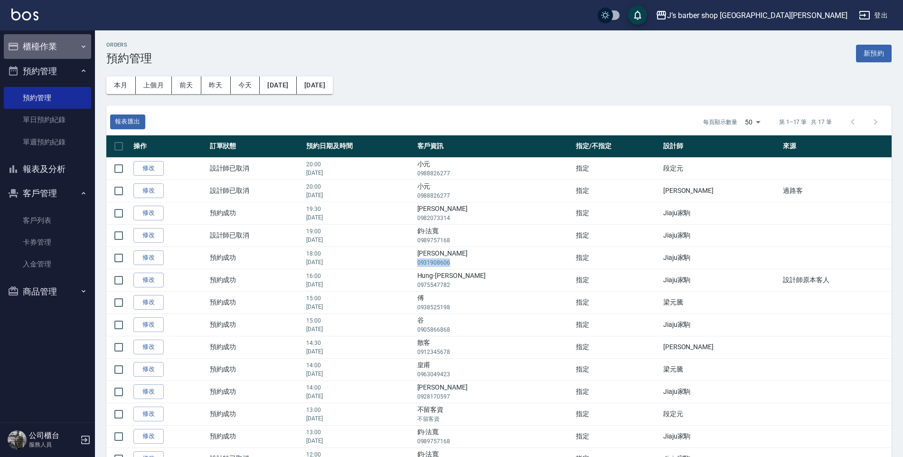
click at [58, 48] on button "櫃檯作業" at bounding box center [47, 46] width 87 height 25
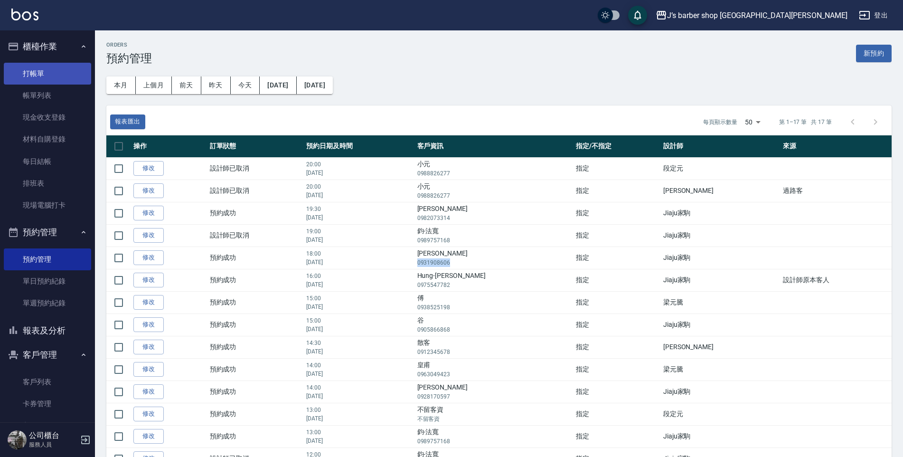
click at [48, 79] on link "打帳單" at bounding box center [47, 74] width 87 height 22
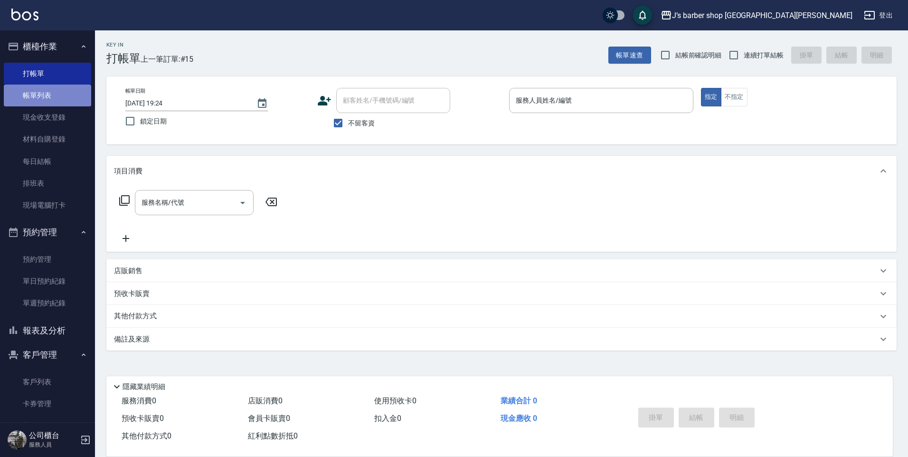
click at [64, 105] on link "帳單列表" at bounding box center [47, 96] width 87 height 22
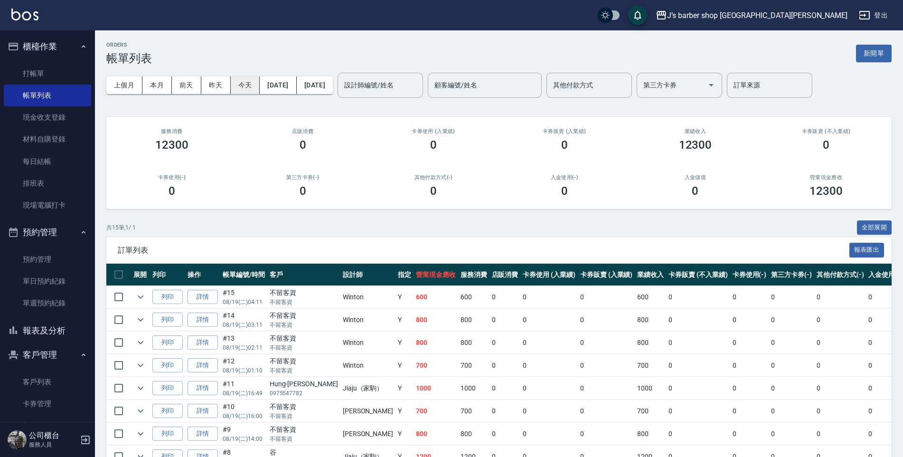
click at [241, 86] on button "今天" at bounding box center [245, 85] width 29 height 18
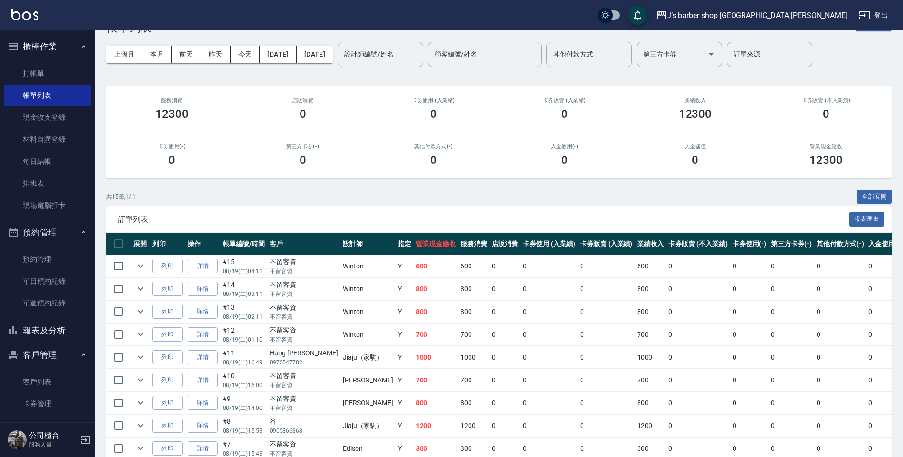
scroll to position [48, 0]
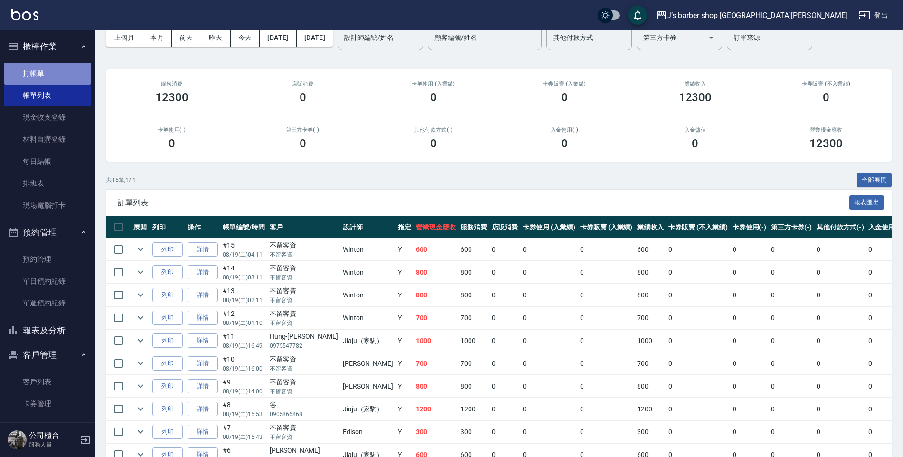
click at [55, 71] on link "打帳單" at bounding box center [47, 74] width 87 height 22
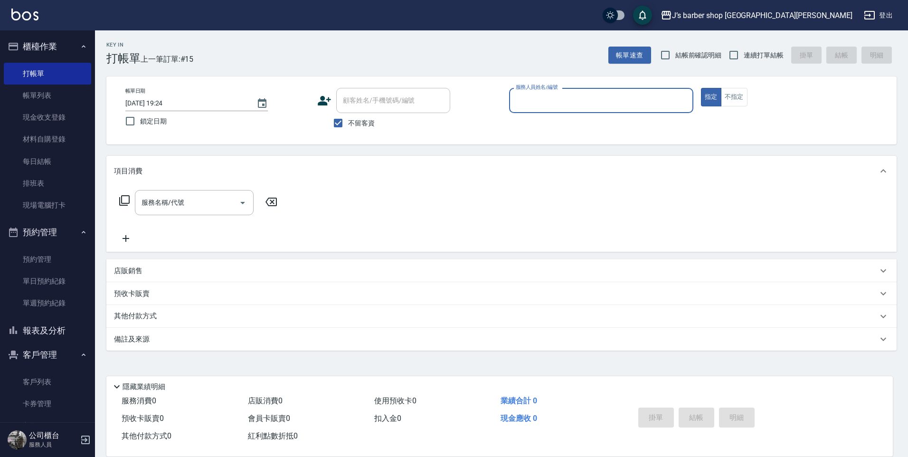
click at [380, 88] on div "顧客姓名/手機號碼/編號" at bounding box center [393, 100] width 114 height 25
click at [365, 118] on span "不留客資" at bounding box center [361, 123] width 27 height 10
click at [348, 118] on input "不留客資" at bounding box center [338, 123] width 20 height 20
checkbox input "false"
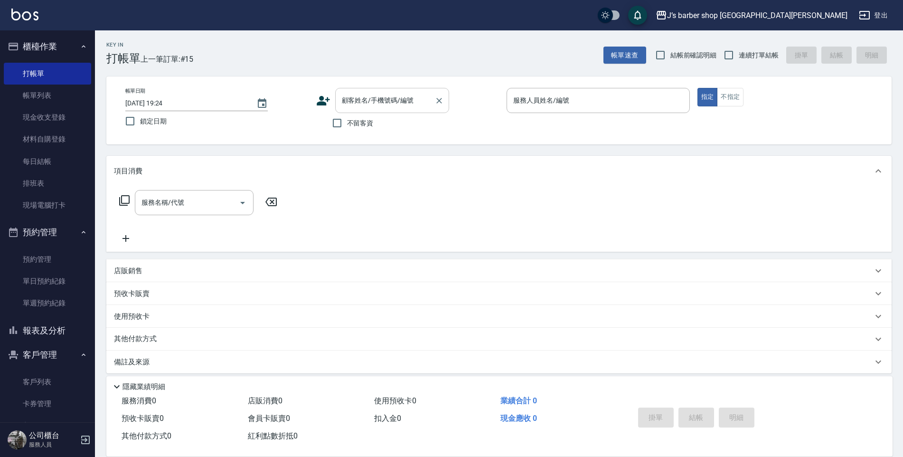
click at [379, 98] on input "顧客姓名/手機號碼/編號" at bounding box center [385, 100] width 91 height 17
paste input "0931908606"
click at [388, 118] on li "新增 "0931908606"" at bounding box center [392, 125] width 114 height 16
click at [396, 105] on input "0931908606" at bounding box center [385, 100] width 91 height 17
click at [392, 128] on li "[PERSON_NAME]/0931908606/null" at bounding box center [392, 125] width 114 height 16
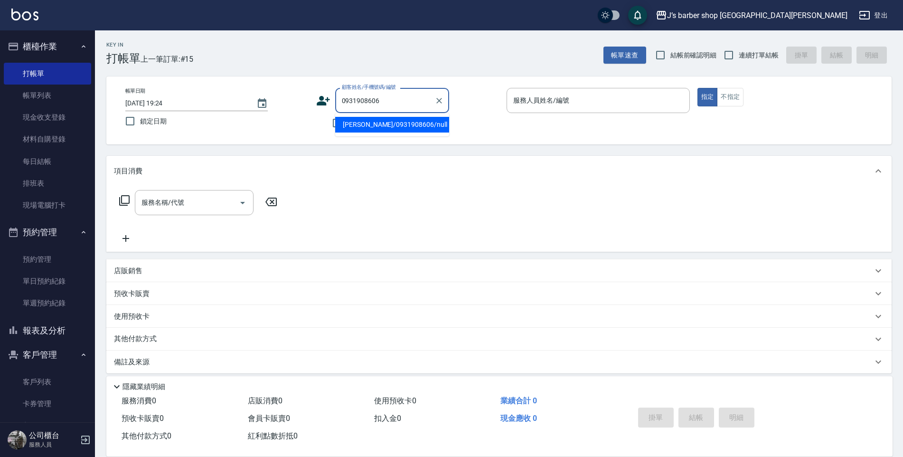
type input "[PERSON_NAME]/0931908606/null"
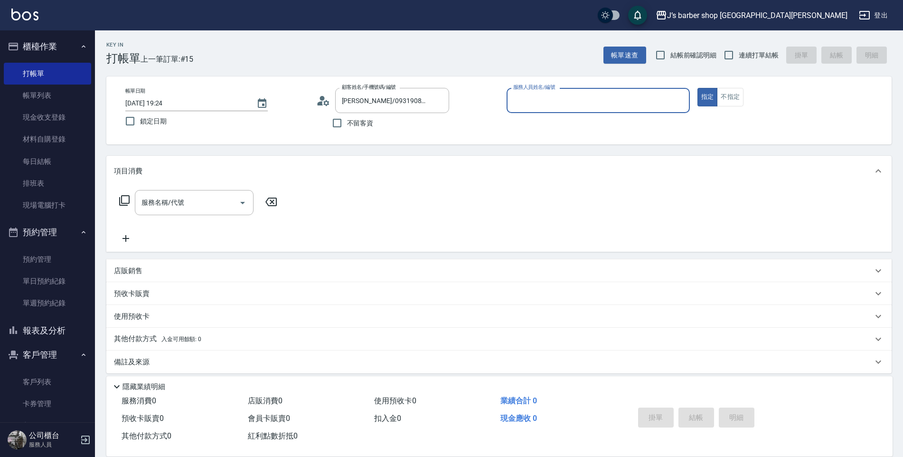
click at [536, 104] on input "服務人員姓名/編號" at bounding box center [598, 100] width 175 height 17
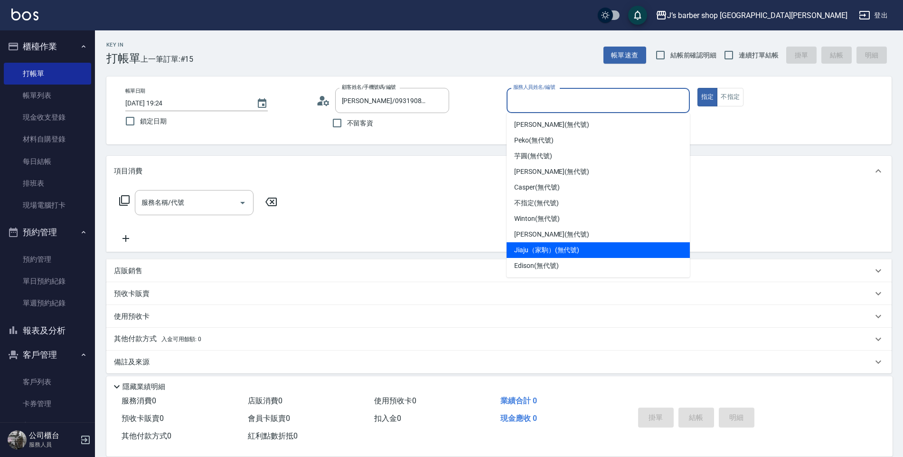
click at [543, 244] on div "Jiaju（家駒） (無代號)" at bounding box center [598, 250] width 183 height 16
type input "Jiaju（家駒）(無代號)"
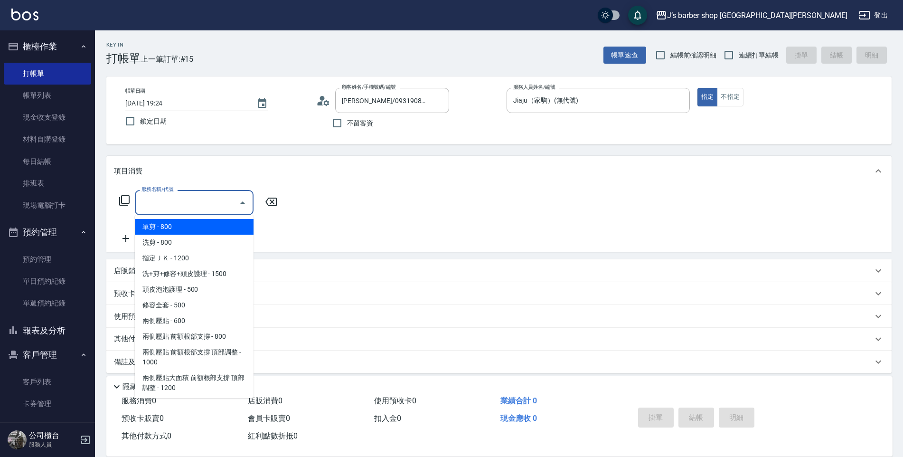
click at [191, 195] on input "服務名稱/代號" at bounding box center [187, 202] width 96 height 17
click at [190, 247] on span "洗剪 - 800" at bounding box center [194, 243] width 119 height 16
type input "洗剪(101)"
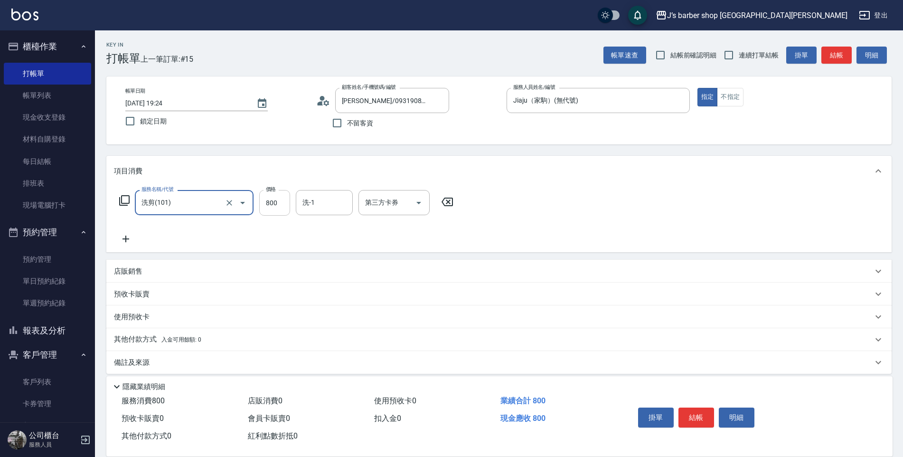
click at [286, 209] on input "800" at bounding box center [274, 203] width 31 height 26
type input "700"
click at [694, 418] on button "結帳" at bounding box center [697, 418] width 36 height 20
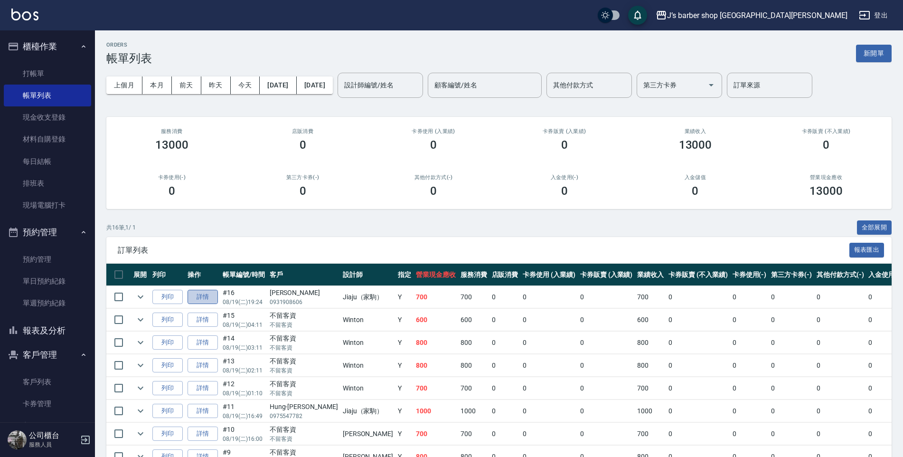
click at [209, 298] on link "詳情" at bounding box center [203, 297] width 30 height 15
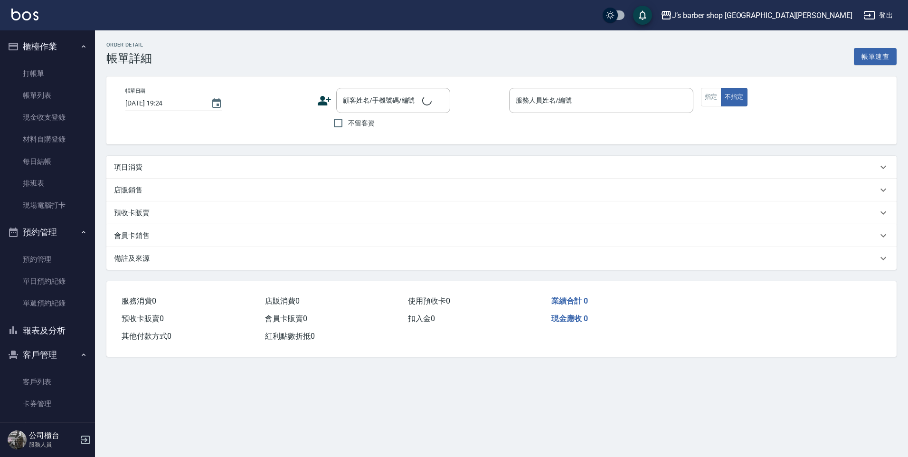
type input "Jiaju（家駒）(無代號)"
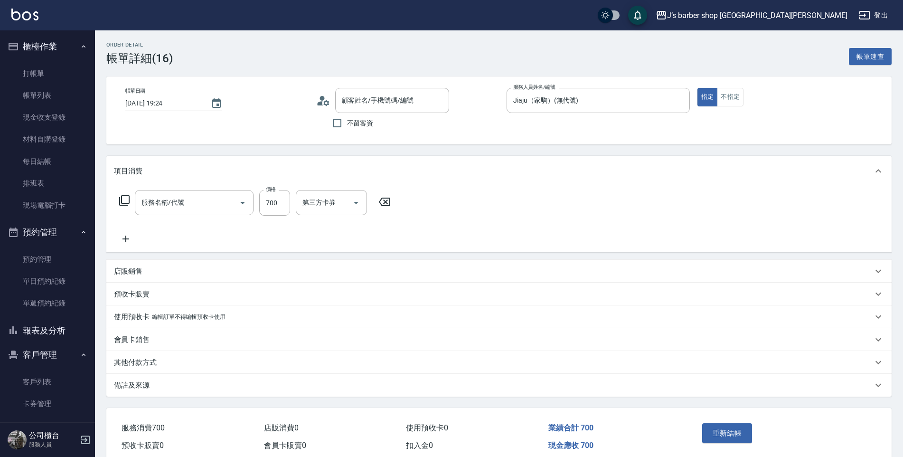
type input "洗剪(101)"
type input "[PERSON_NAME]/0931908606/null"
click at [332, 207] on input "洗-1" at bounding box center [324, 202] width 48 height 17
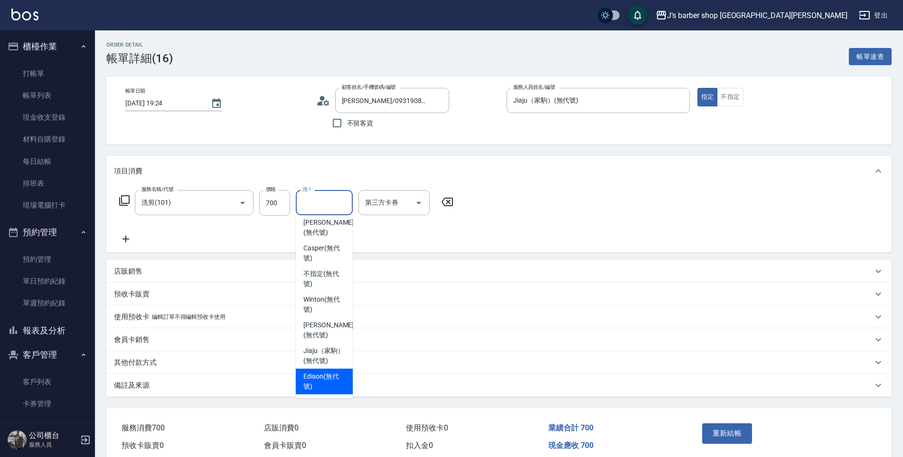
scroll to position [81, 0]
click at [321, 380] on span "Edison (無代號)" at bounding box center [325, 381] width 42 height 20
type input "Edison(無代號)"
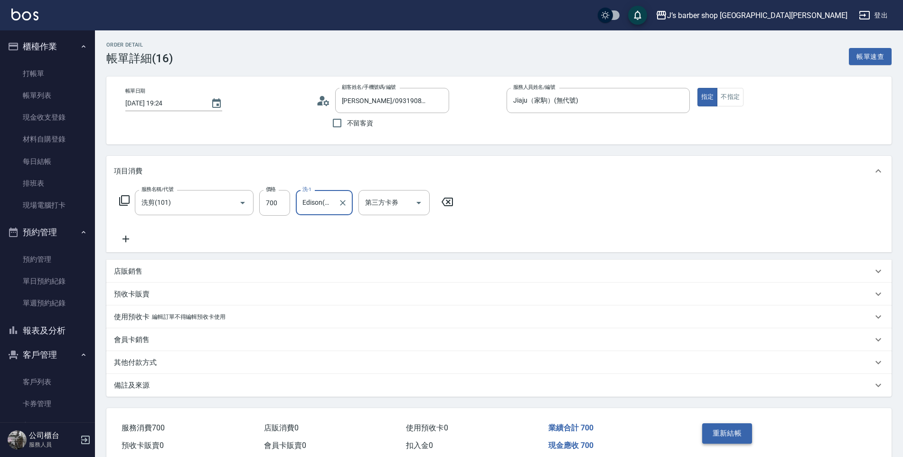
click at [725, 428] on button "重新結帳" at bounding box center [728, 433] width 50 height 20
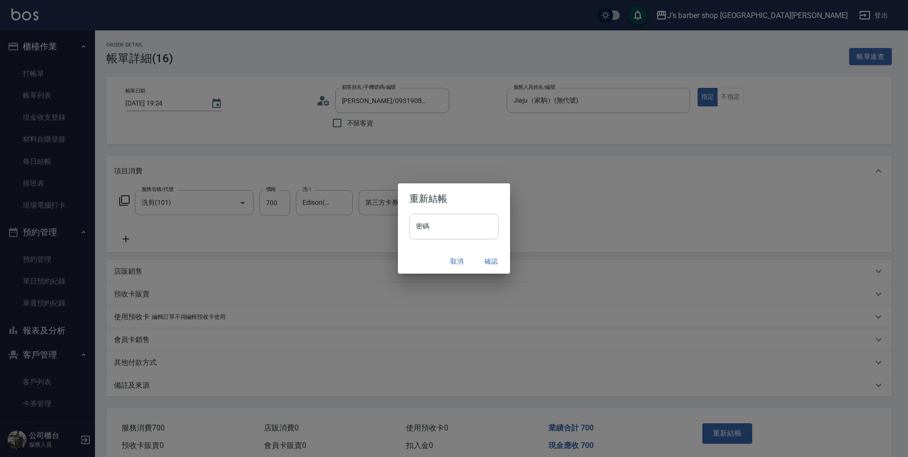
click at [428, 224] on input "密碼" at bounding box center [453, 227] width 89 height 26
type input "****"
click at [494, 253] on button "確認" at bounding box center [491, 262] width 30 height 18
